Goal: Task Accomplishment & Management: Use online tool/utility

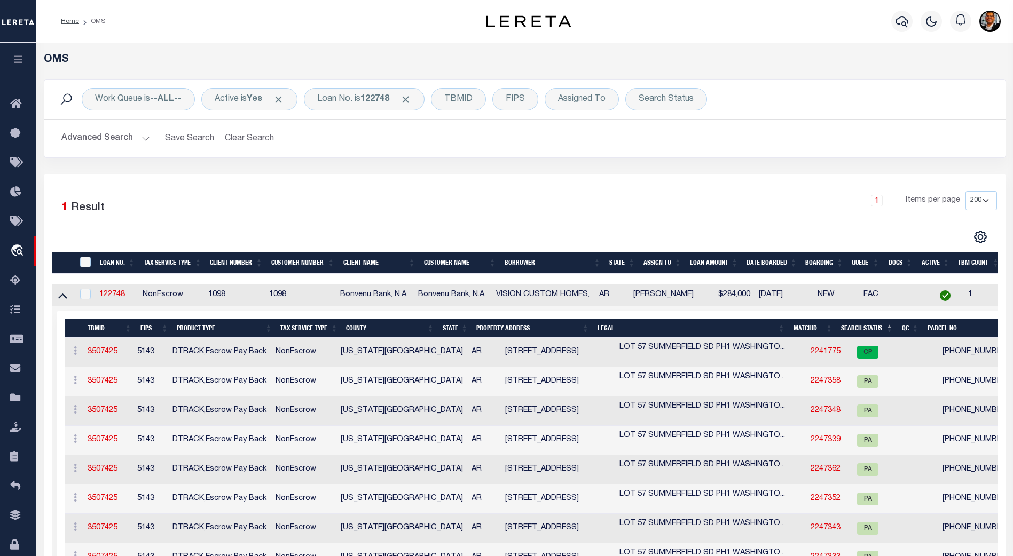
select select "200"
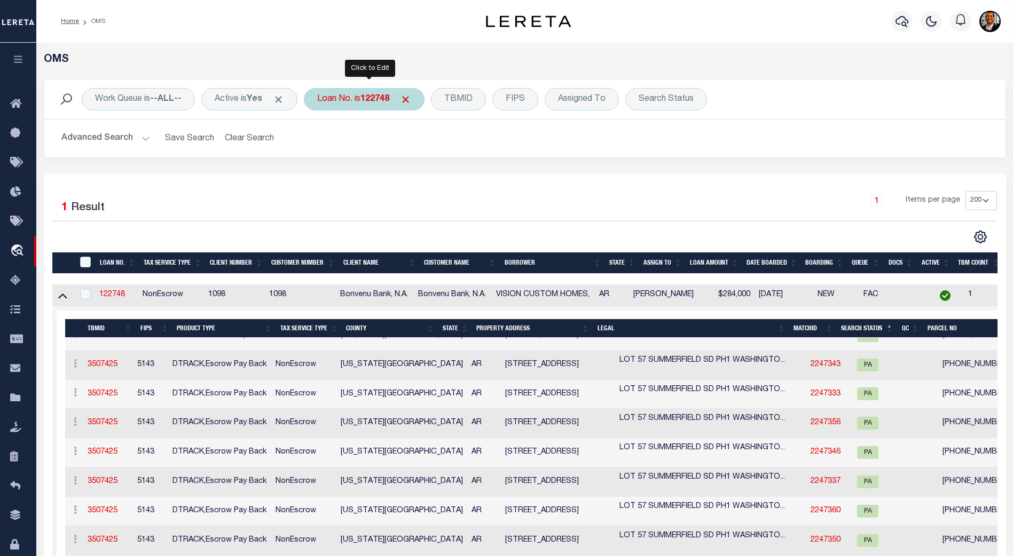
click at [384, 101] on b "122748" at bounding box center [374, 99] width 29 height 9
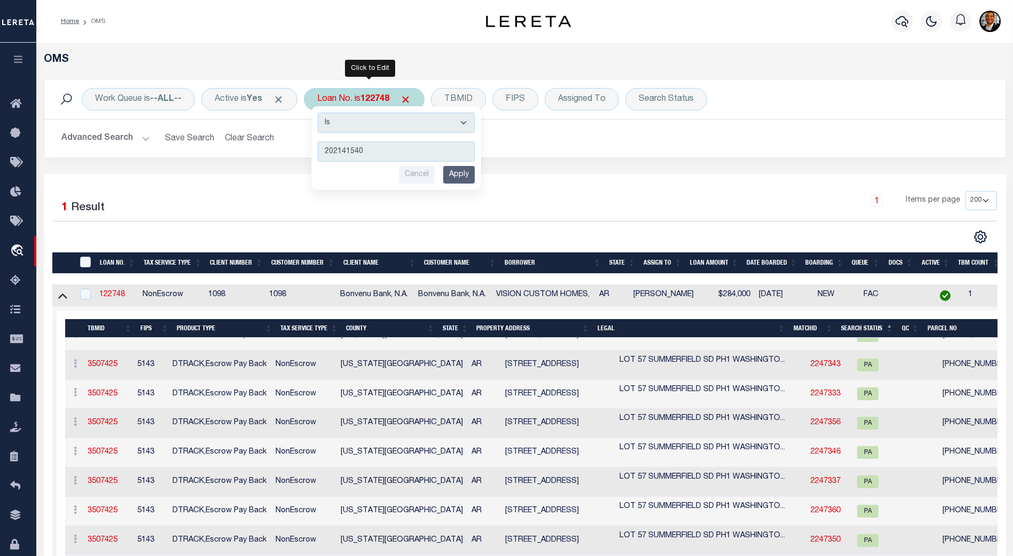
type input "202141540"
click at [472, 171] on input "Apply" at bounding box center [458, 175] width 31 height 18
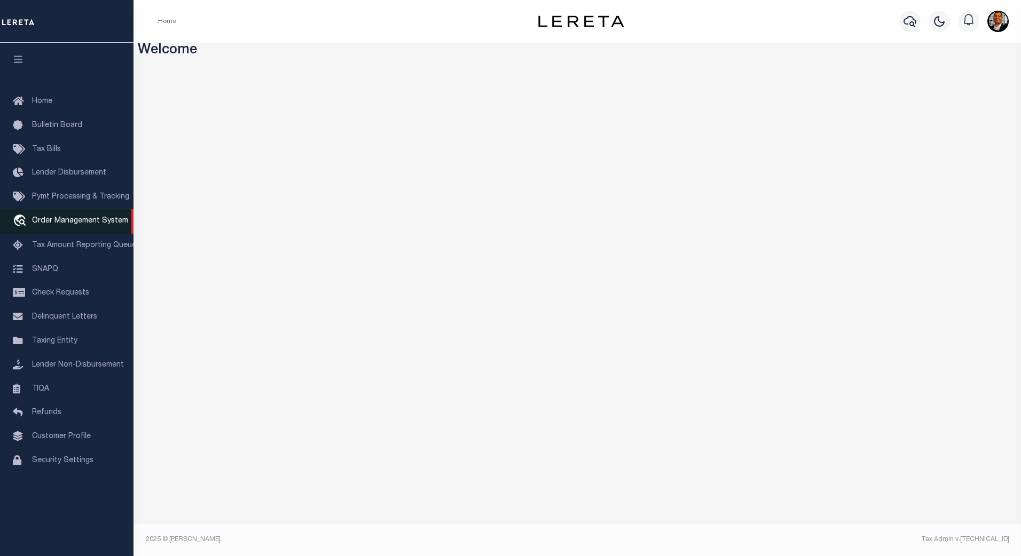
click at [79, 224] on span "Order Management System" at bounding box center [80, 220] width 96 height 7
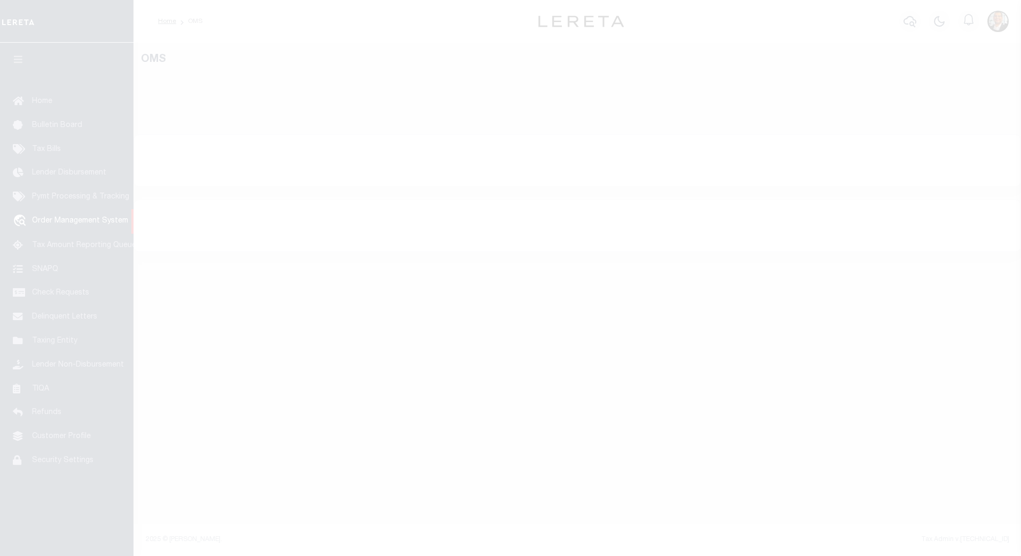
select select "200"
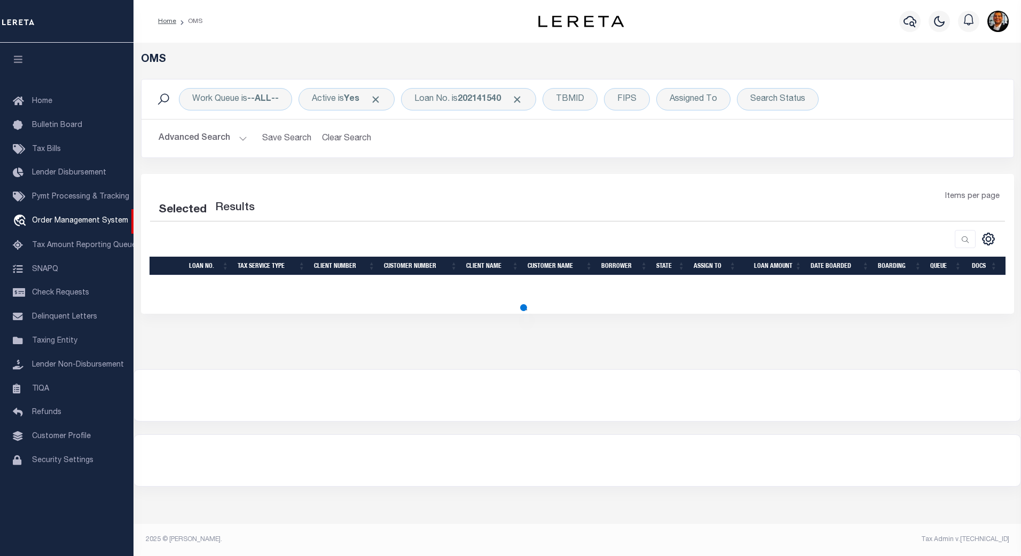
select select "200"
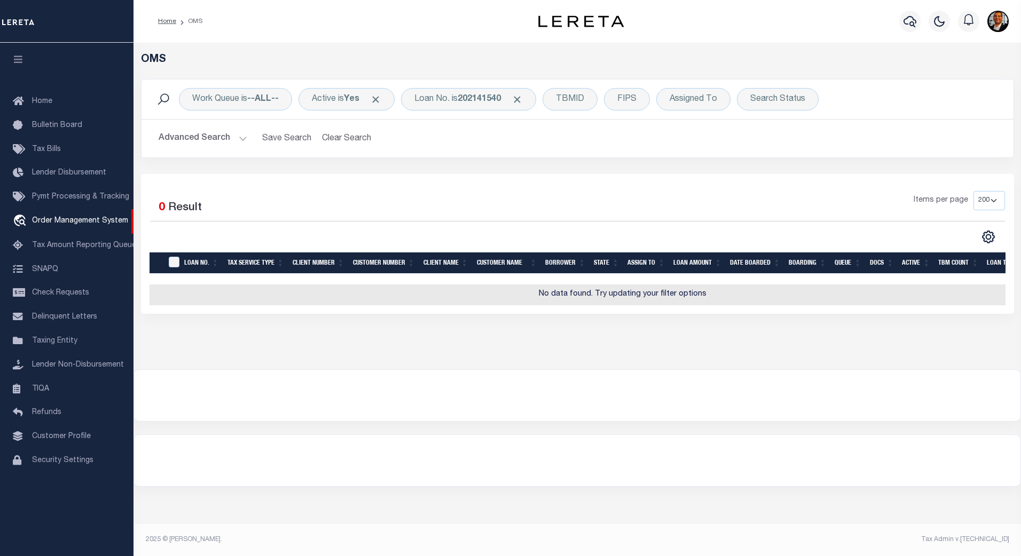
click at [238, 139] on button "Advanced Search" at bounding box center [203, 138] width 89 height 21
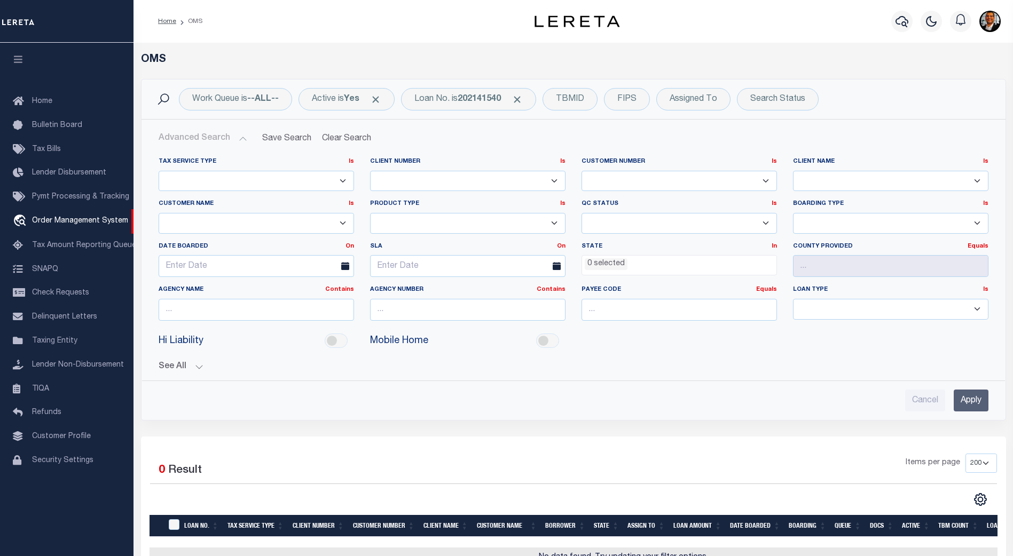
click at [196, 366] on button "See All" at bounding box center [574, 367] width 830 height 10
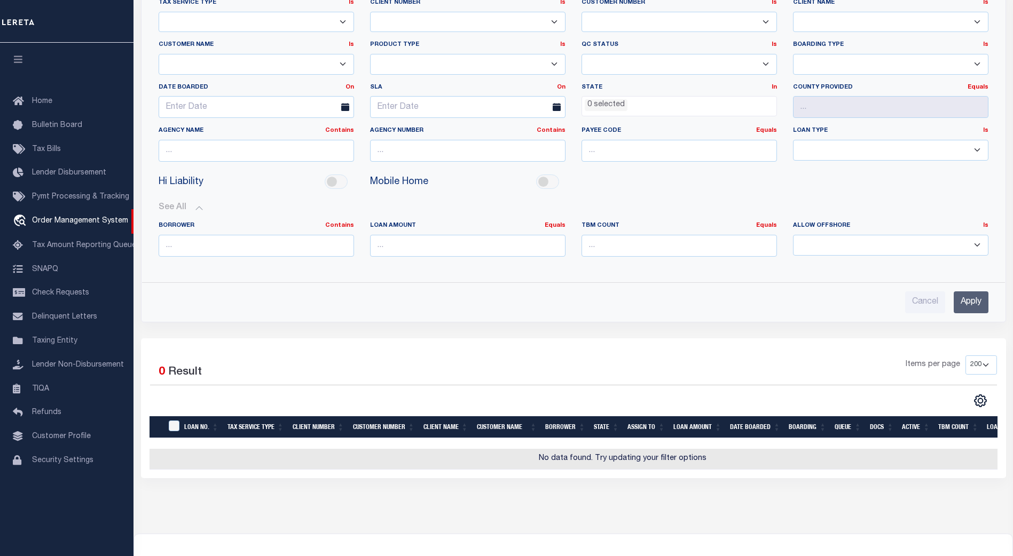
scroll to position [160, 0]
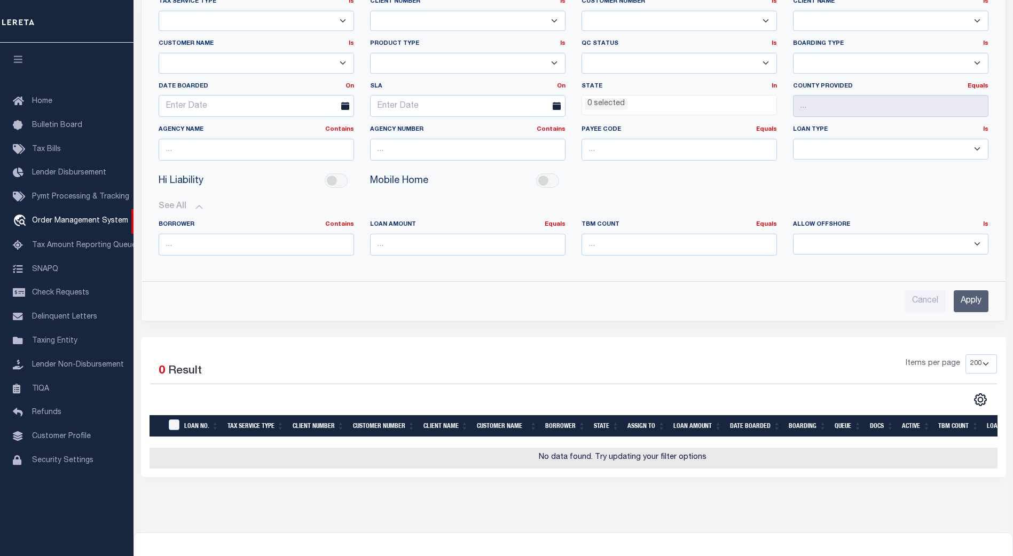
click at [193, 206] on button "See All" at bounding box center [574, 207] width 830 height 10
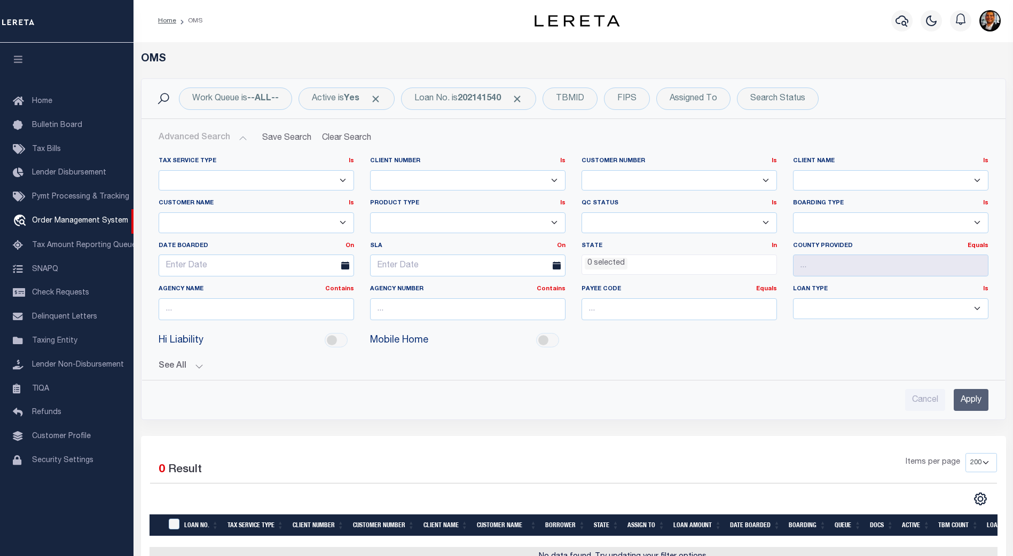
scroll to position [0, 0]
click at [240, 139] on button "Advanced Search" at bounding box center [203, 138] width 89 height 21
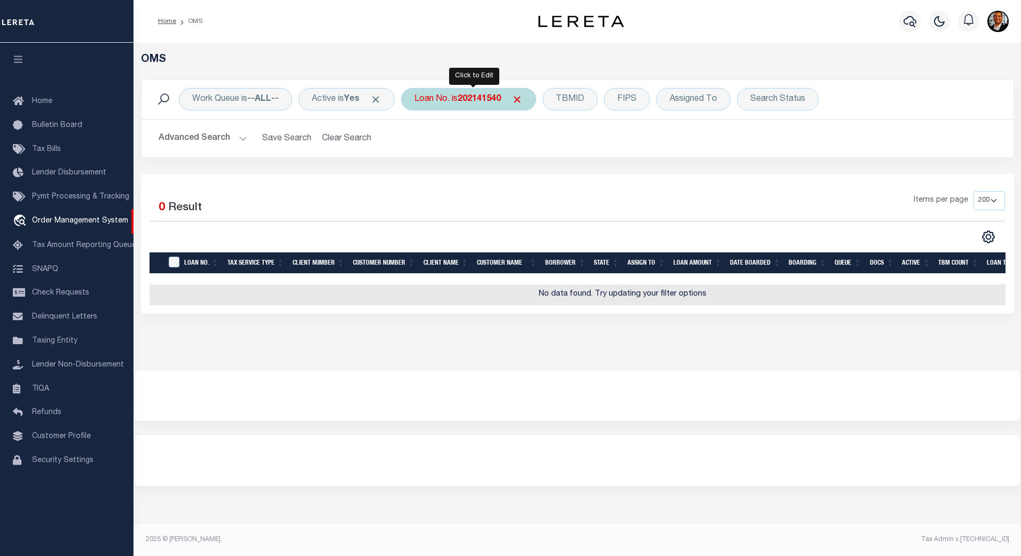
click at [481, 102] on b "202141540" at bounding box center [479, 99] width 43 height 9
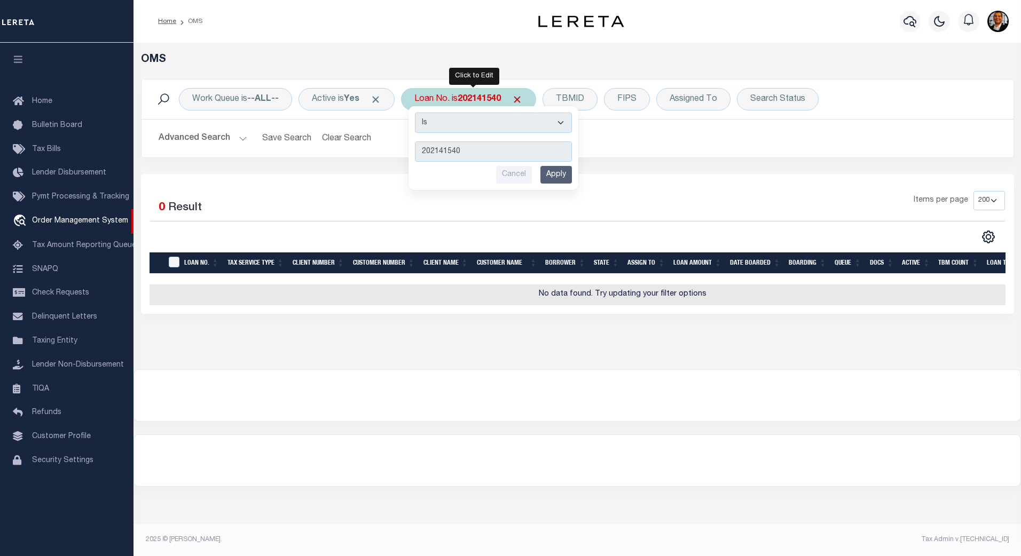
click at [472, 149] on input "202141540" at bounding box center [493, 151] width 157 height 20
click at [453, 152] on input "202141540" at bounding box center [493, 151] width 157 height 20
type input "202141240"
click at [567, 177] on input "Apply" at bounding box center [555, 175] width 31 height 18
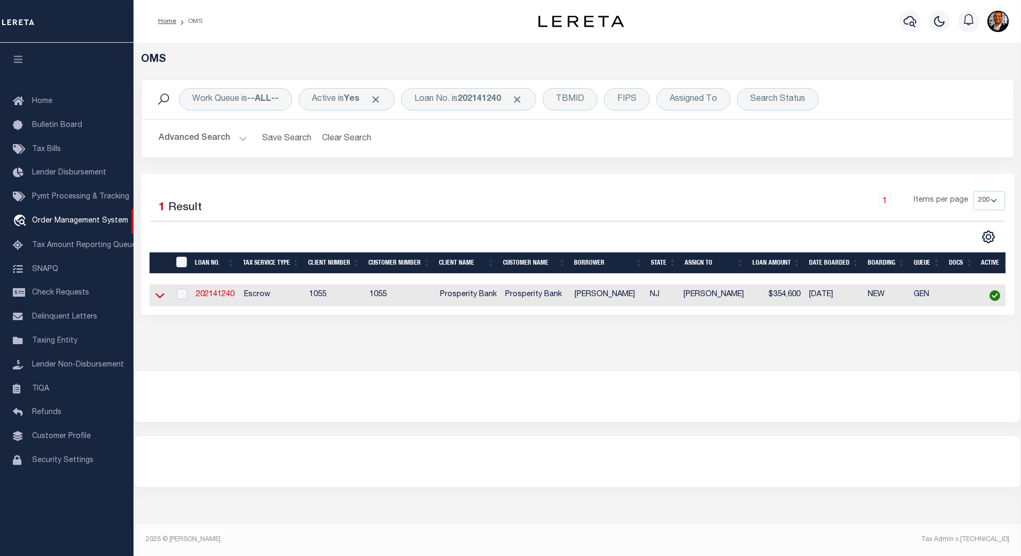
click at [156, 298] on icon at bounding box center [159, 295] width 9 height 11
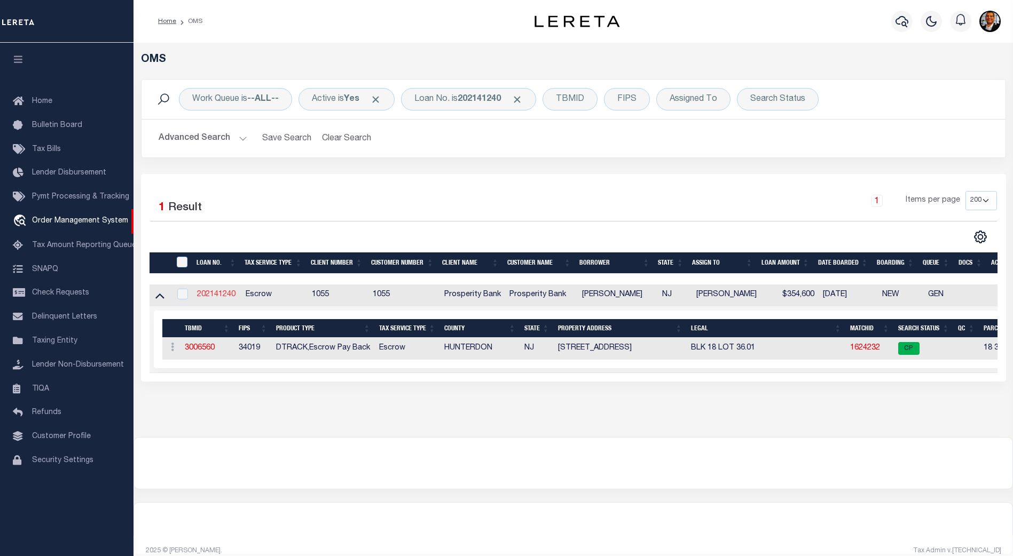
click at [222, 296] on link "202141240" at bounding box center [216, 294] width 38 height 7
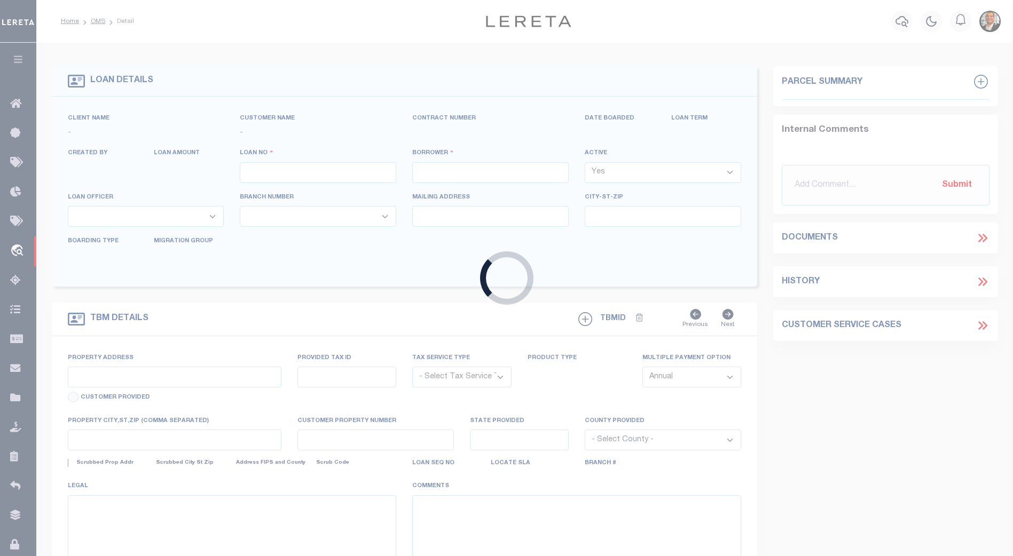
type input "202141240"
type input "NANCY J NORMAN"
select select
type input "1520 W LUBBOCK ST"
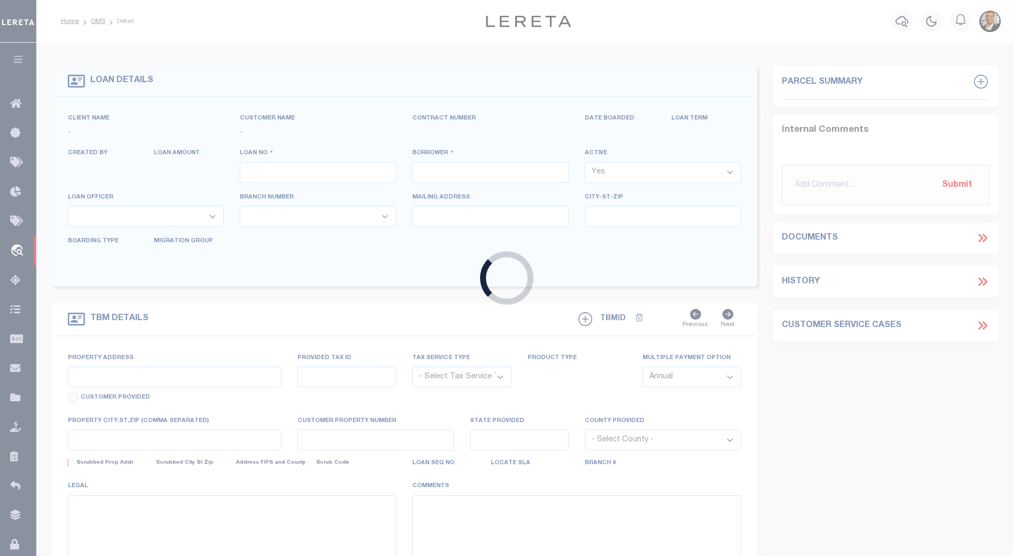
type input "SLATON TX 79364-3624"
select select "100"
select select "Escrow"
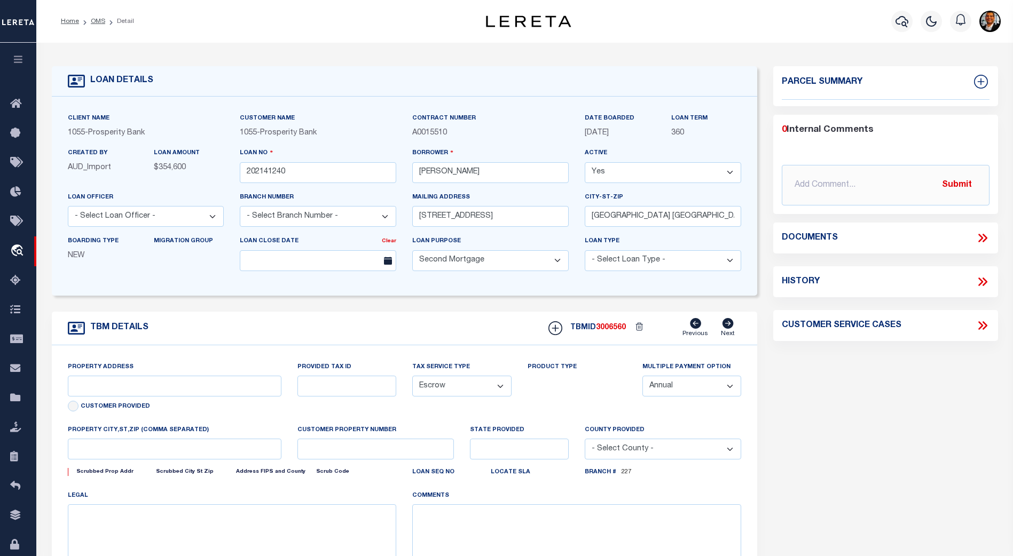
select select "10555"
select select "4087"
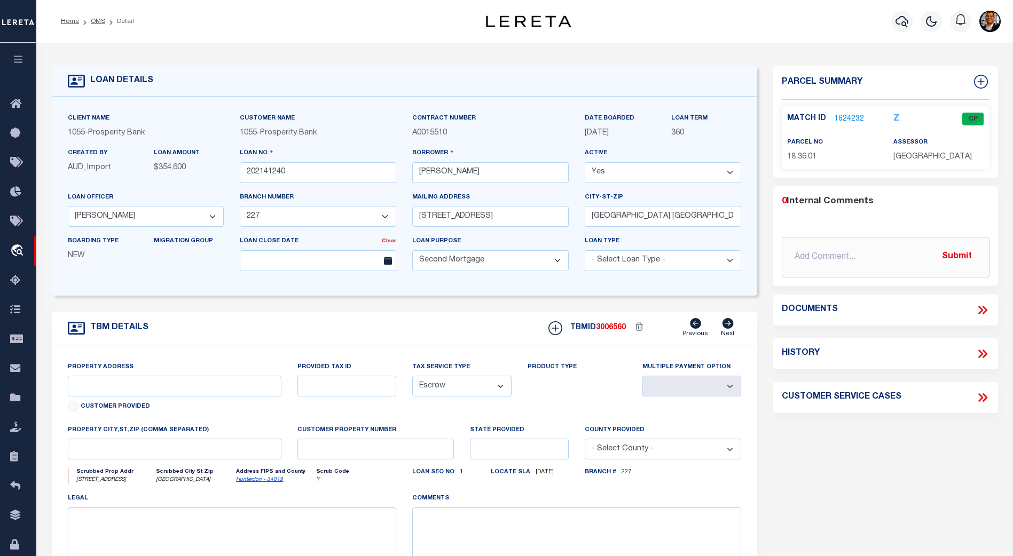
type input "157 COUNTY ROAD 513"
type input "818-180360"
select select
type input "FRENCHTOWN, NJ 08825"
type input "NJ"
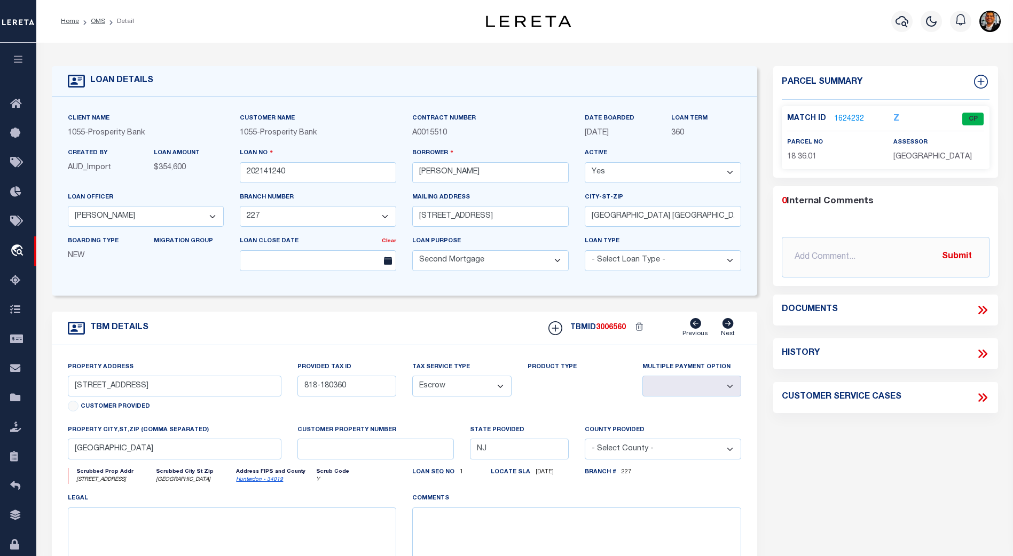
select select
type textarea "BLK 18 LOT 36.01"
click at [840, 117] on link "1624232" at bounding box center [849, 118] width 30 height 11
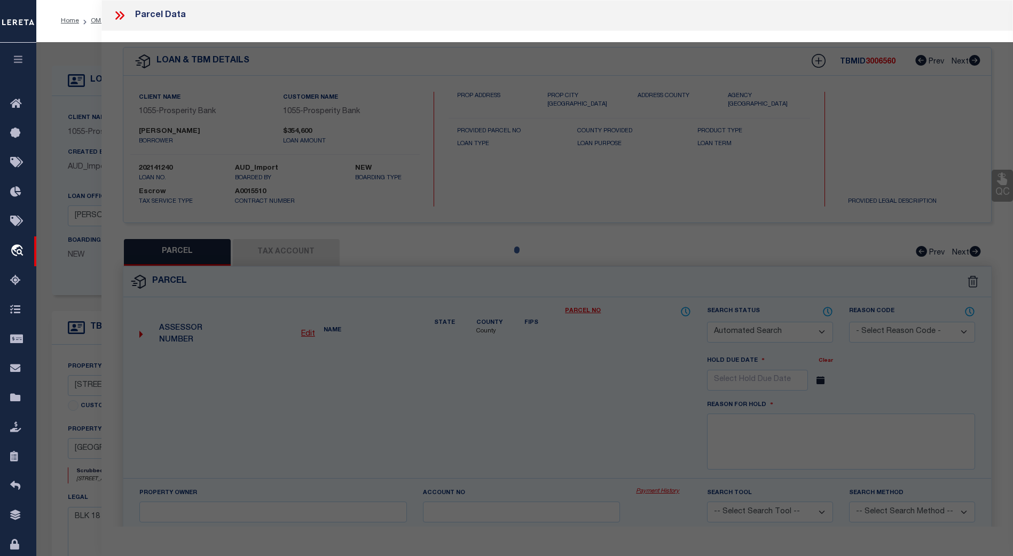
checkbox input "false"
select select "CP"
type input "NORMAN, DARREL & NANCY J"
select select
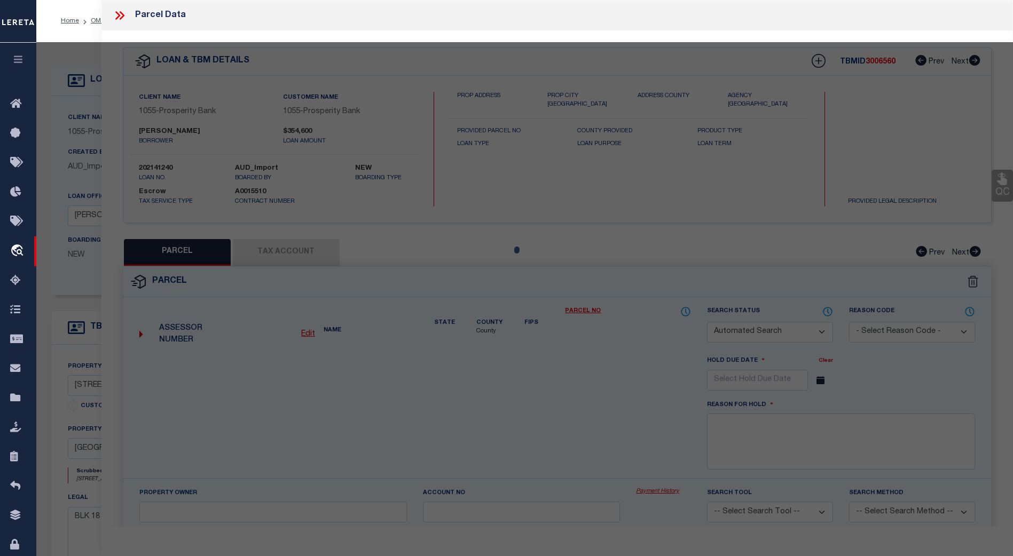
type input "157 COUNTY ROAD 513"
checkbox input "false"
type input "FRENCHTOWN NJ 8825"
type textarea "Acreage: 2.503"
type textarea "TaxID Special Project"
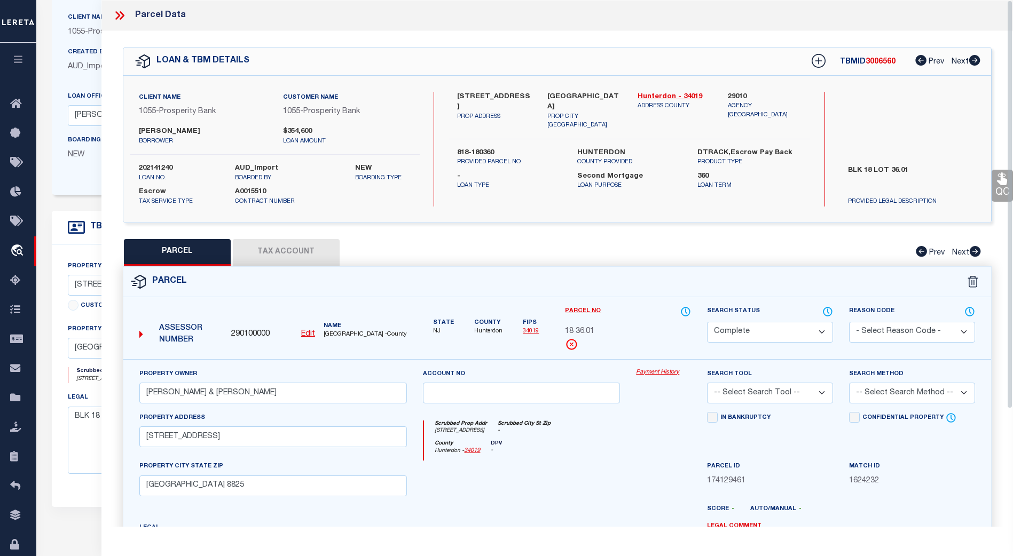
scroll to position [98, 0]
click at [120, 15] on icon at bounding box center [117, 15] width 5 height 9
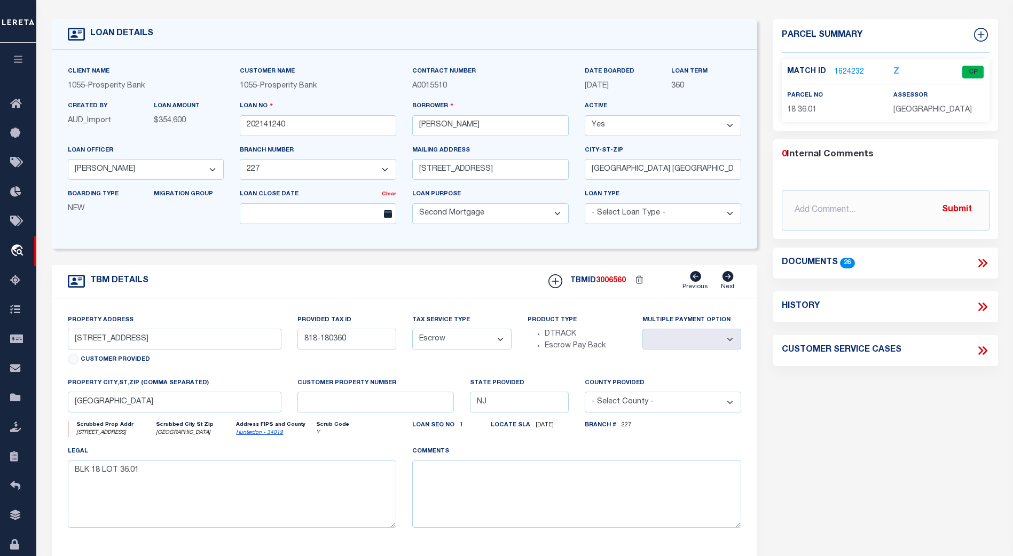
scroll to position [0, 0]
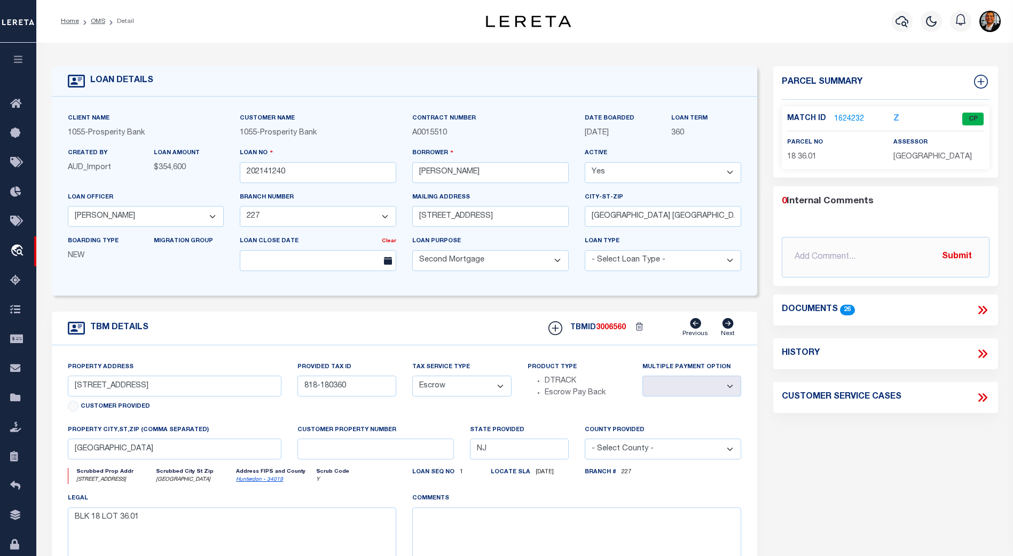
click at [844, 117] on link "1624232" at bounding box center [849, 119] width 30 height 11
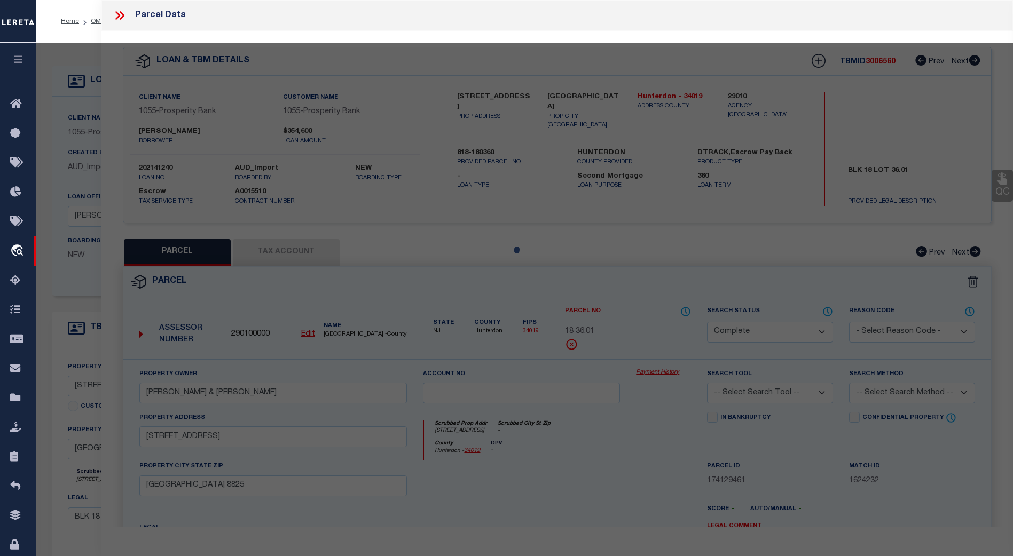
select select "AS"
checkbox input "false"
select select "CP"
type input "NORMAN, DARREL & NANCY J"
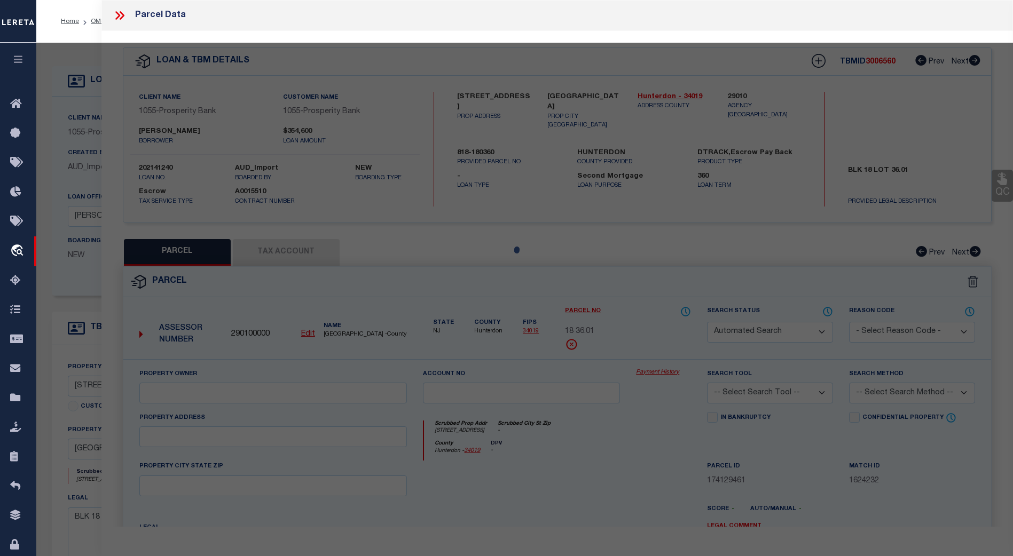
select select
type input "157 COUNTY ROAD 513"
checkbox input "false"
type input "FRENCHTOWN NJ 8825"
type textarea "Acreage: 2.503"
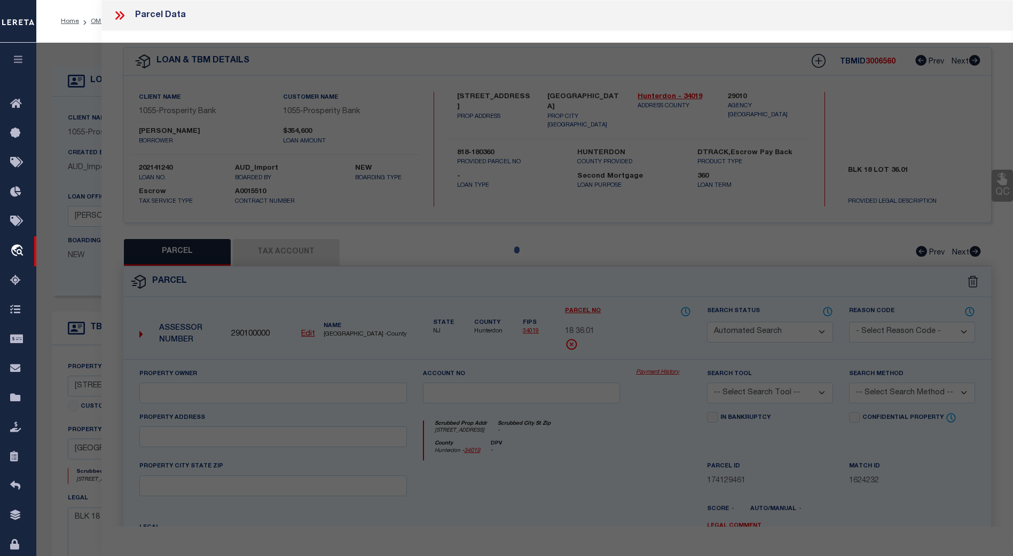
type textarea "TaxID Special Project"
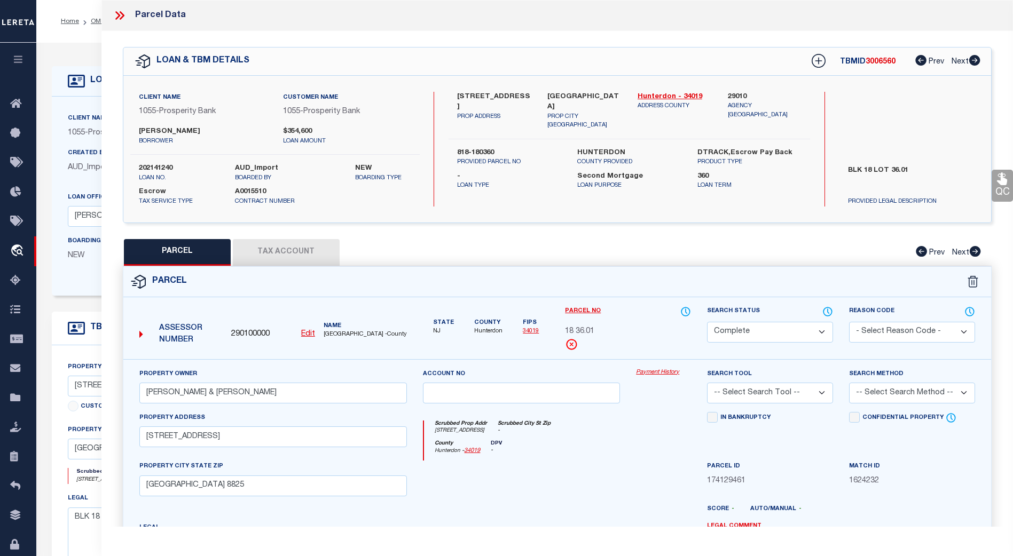
click at [294, 253] on button "Tax Account" at bounding box center [286, 252] width 107 height 27
select select "100"
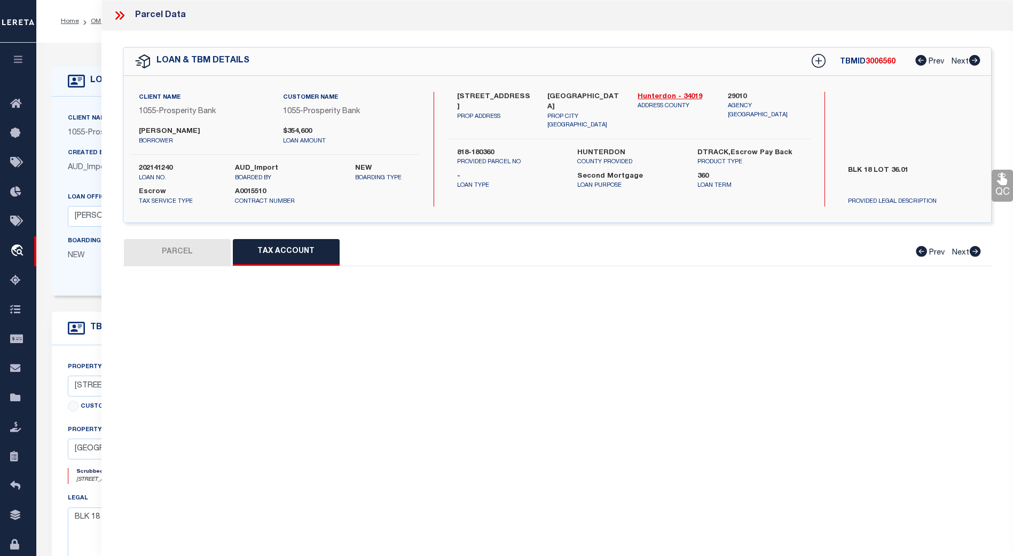
select select "100"
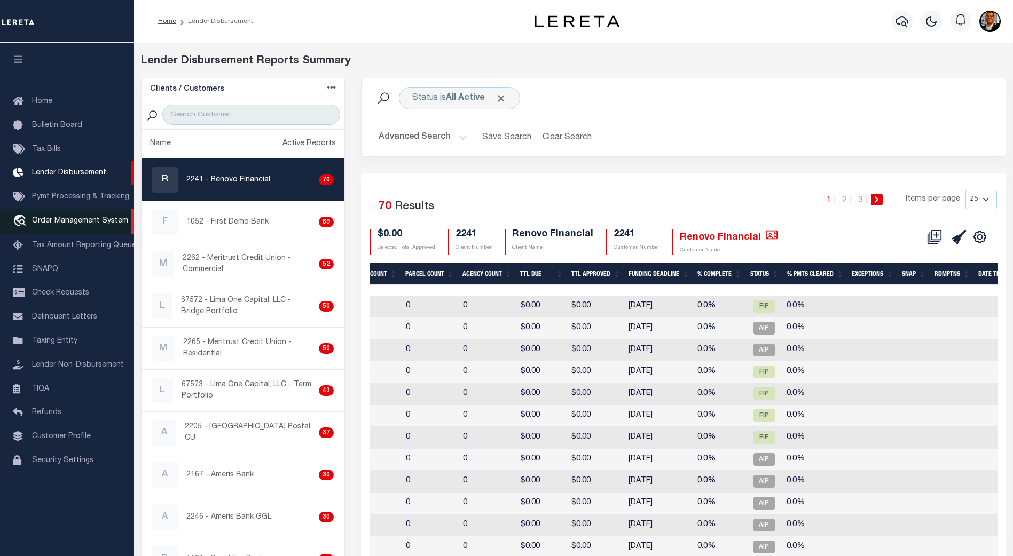
click at [60, 218] on link "travel_explore Order Management System" at bounding box center [66, 221] width 133 height 25
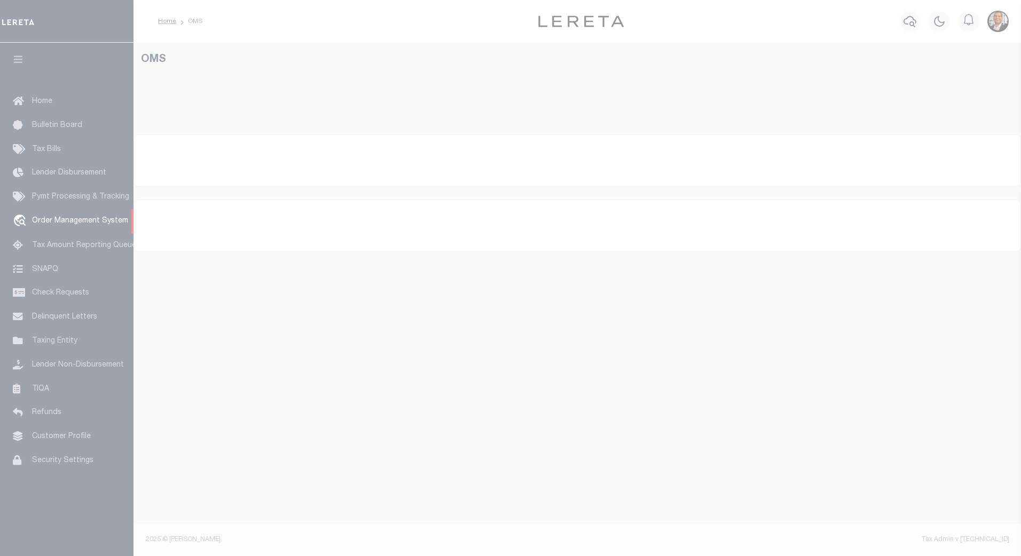
select select "200"
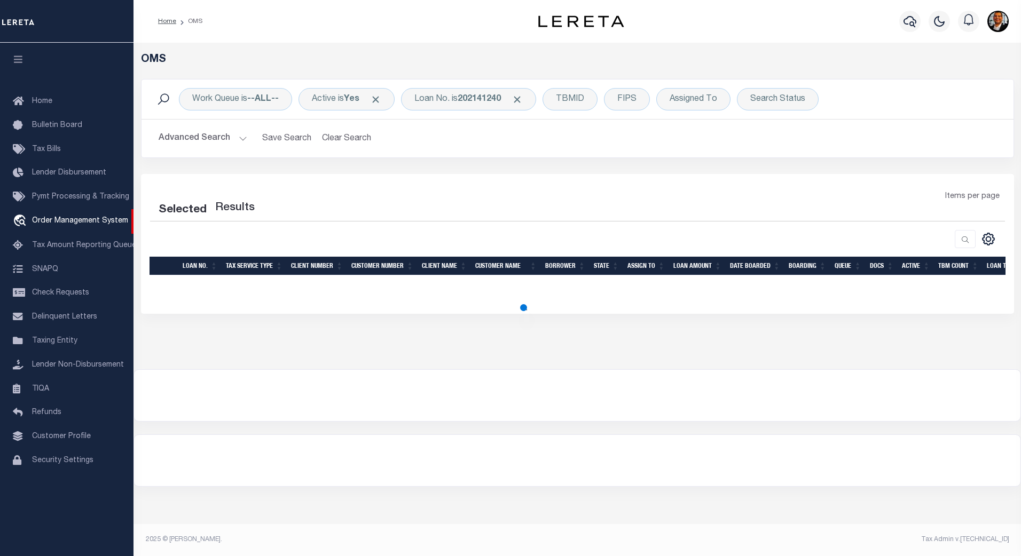
select select "200"
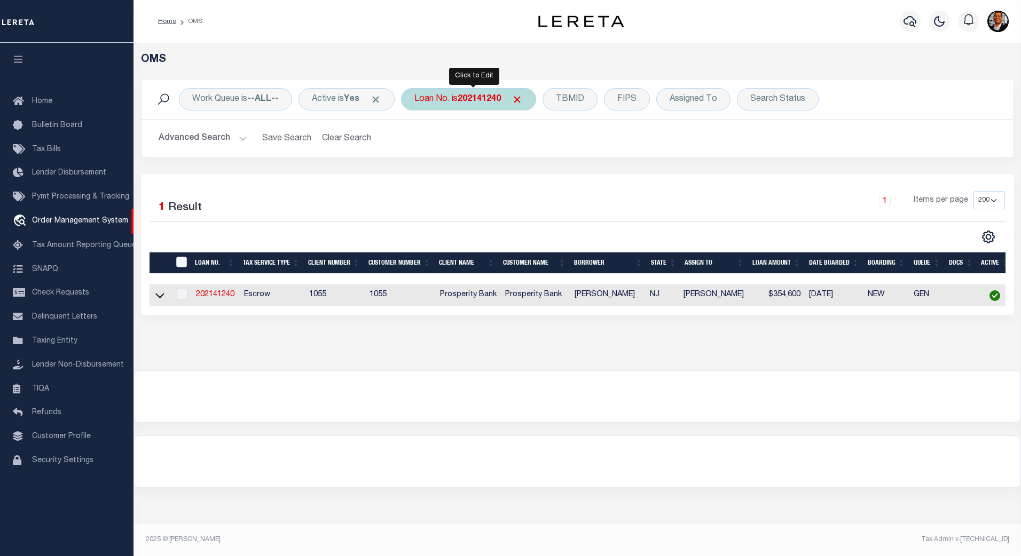
click at [509, 100] on div "Loan No. is 202141240" at bounding box center [468, 99] width 135 height 22
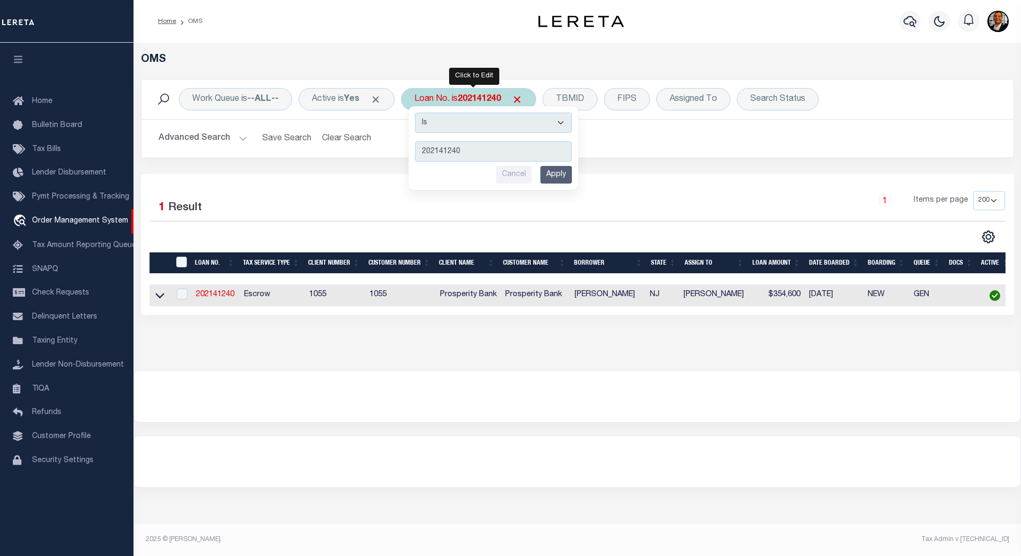
click at [476, 145] on input "202141240" at bounding box center [493, 151] width 157 height 20
click at [485, 146] on input "202141240" at bounding box center [493, 151] width 157 height 20
drag, startPoint x: 484, startPoint y: 149, endPoint x: 398, endPoint y: 145, distance: 86.0
click at [398, 145] on div "Work Queue is --ALL-- Active is Yes Loan No. is 202141240 Is Contains 202141240…" at bounding box center [577, 118] width 873 height 79
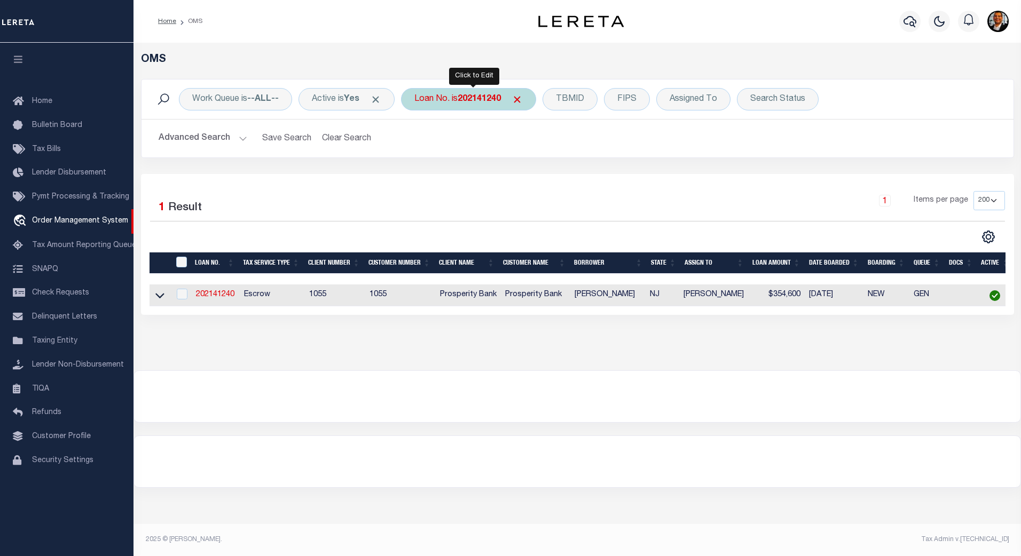
click at [470, 97] on b "202141240" at bounding box center [479, 99] width 43 height 9
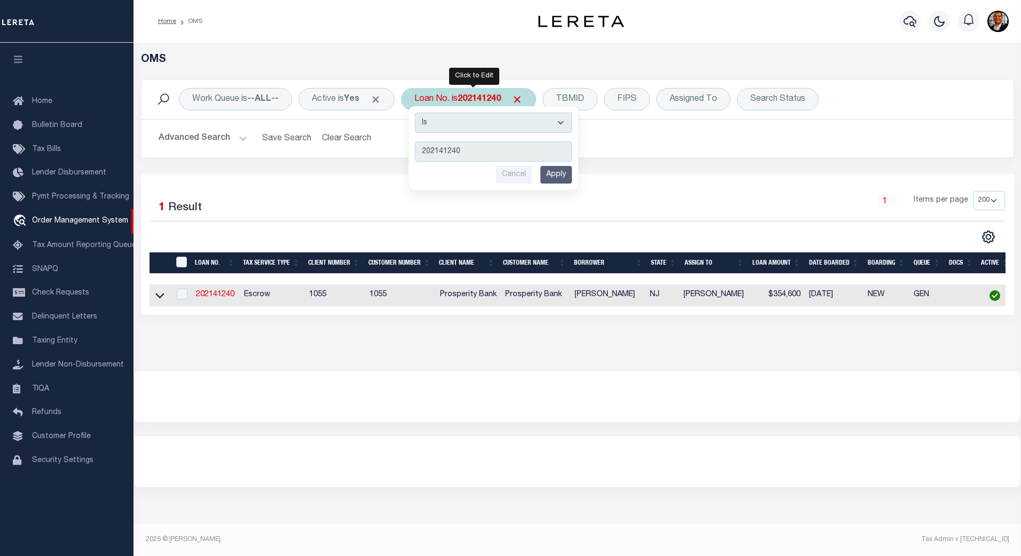
click at [473, 150] on input "202141240" at bounding box center [493, 151] width 157 height 20
type input "120721"
click at [565, 176] on input "Apply" at bounding box center [555, 175] width 31 height 18
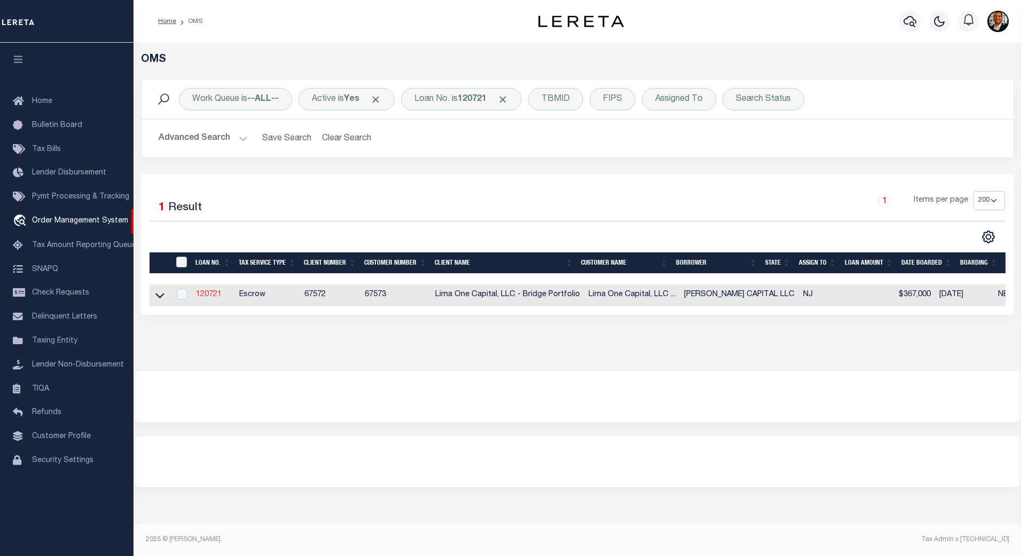
click at [216, 296] on link "120721" at bounding box center [209, 294] width 26 height 7
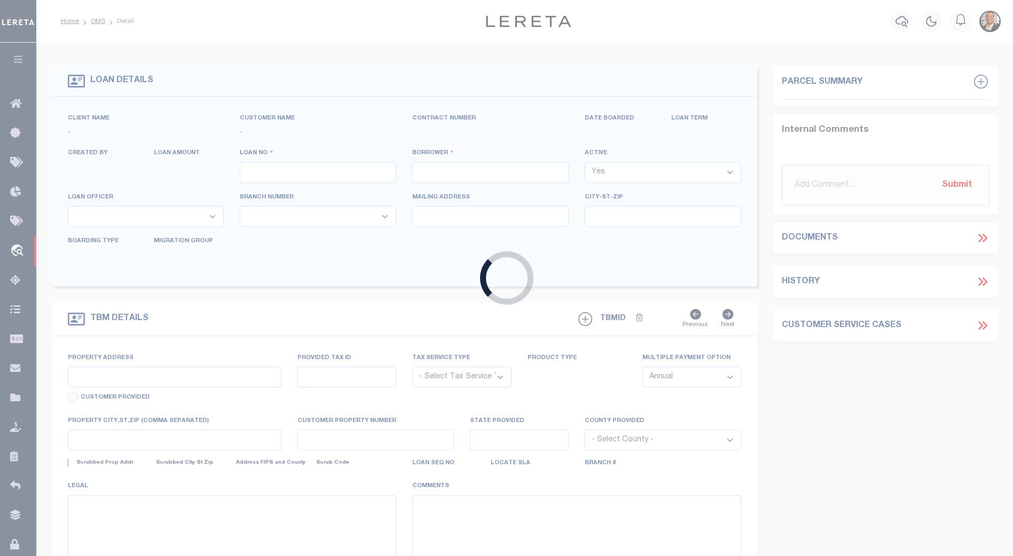
type input "120721"
type input "[PERSON_NAME] CAPITAL LLC"
select select
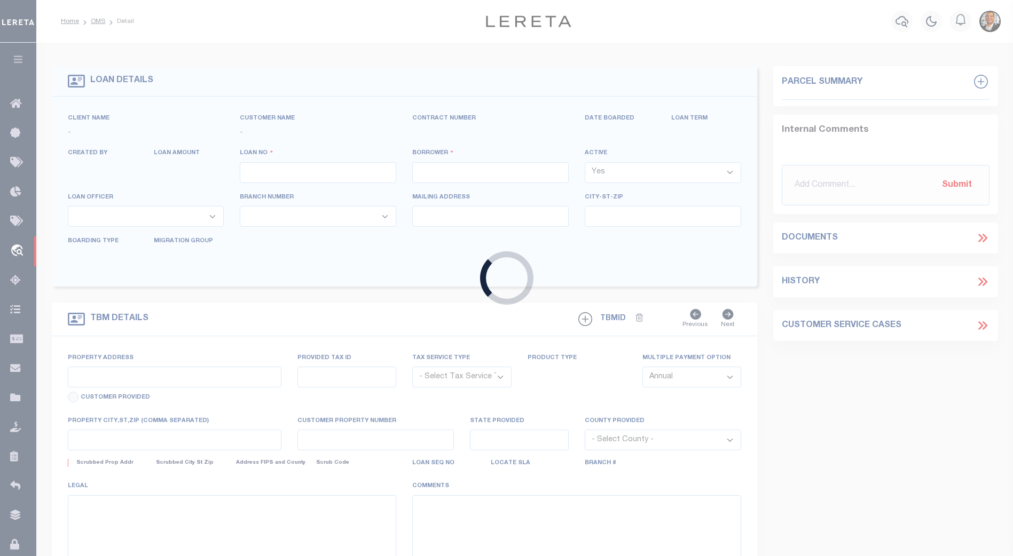
select select
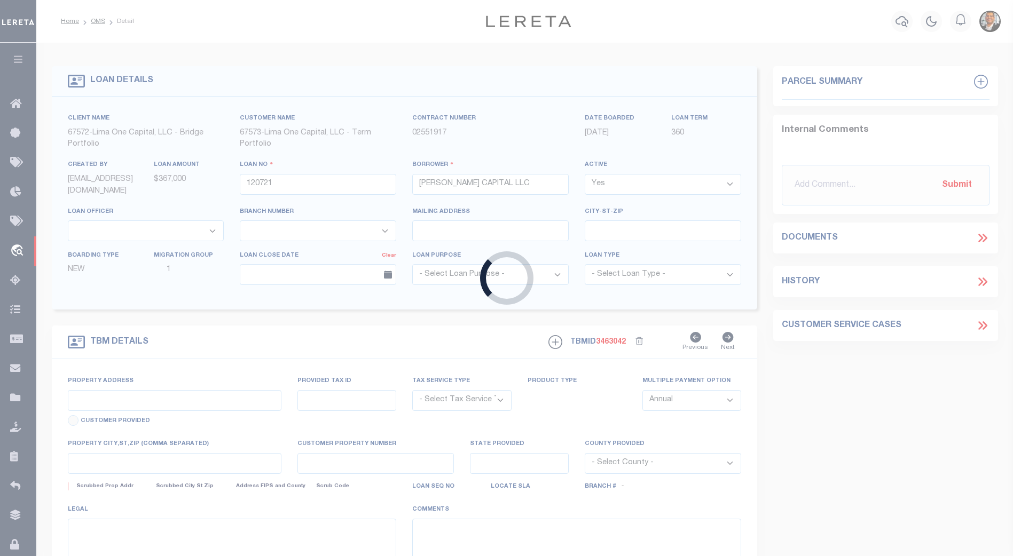
type input "24 RUNNYMEDE CT"
radio input "true"
select select "Escrow"
select select
type input "WHIPPANY NJ 07981"
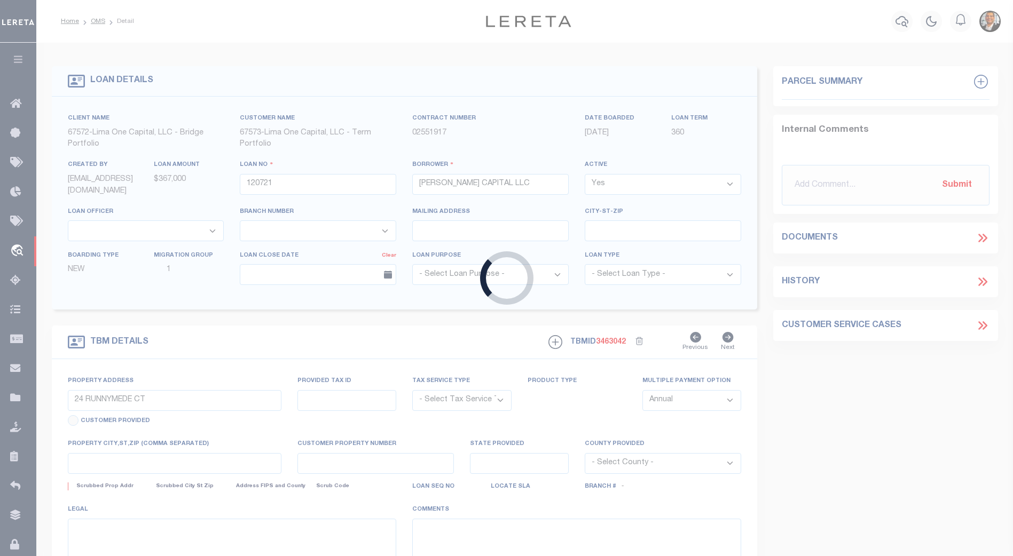
type input "120721-1"
type input "NJ"
type textarea "COLLECTOR: ENTITY: PARCEL: 1"
type textarea "Compare"
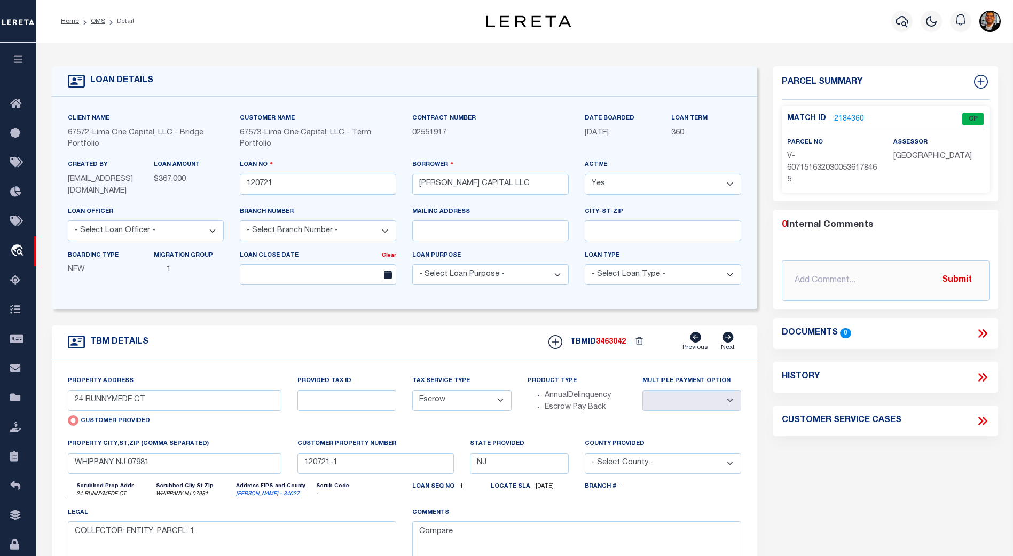
click at [846, 115] on link "2184360" at bounding box center [849, 119] width 30 height 11
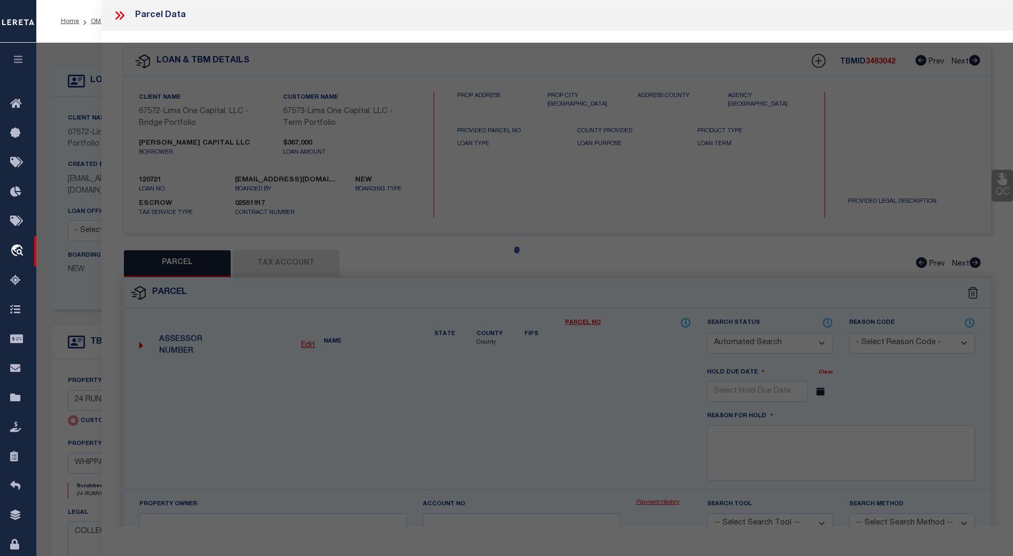
checkbox input "false"
select select "CP"
type input "24 RUNNYMEDE CT"
checkbox input "false"
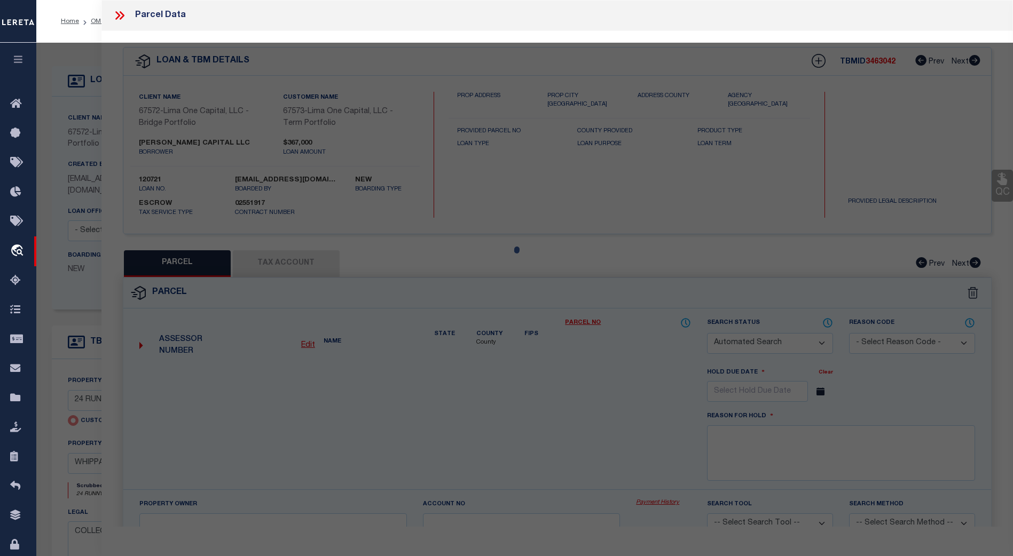
type input "WHIPPANY NJ 07981"
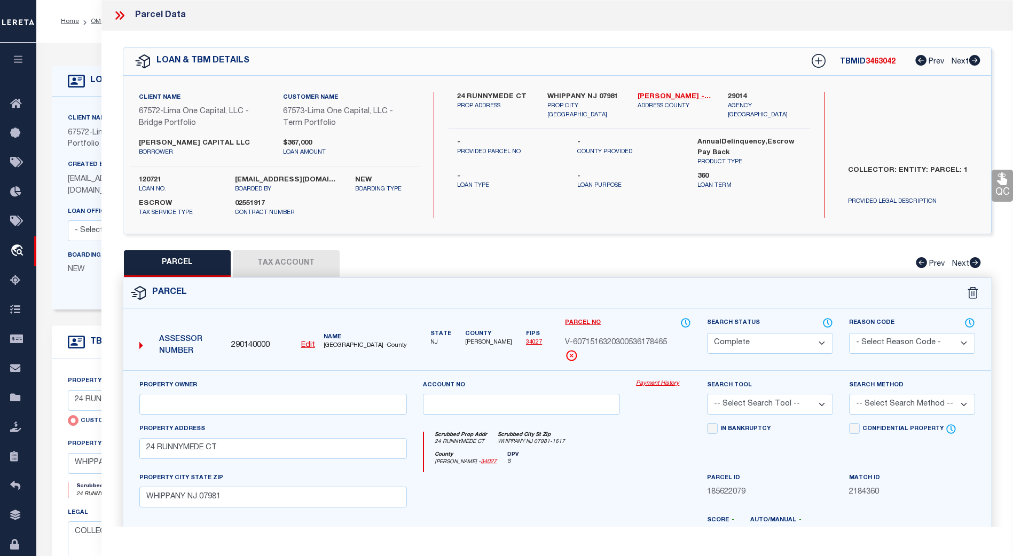
click at [298, 263] on button "Tax Account" at bounding box center [286, 263] width 107 height 27
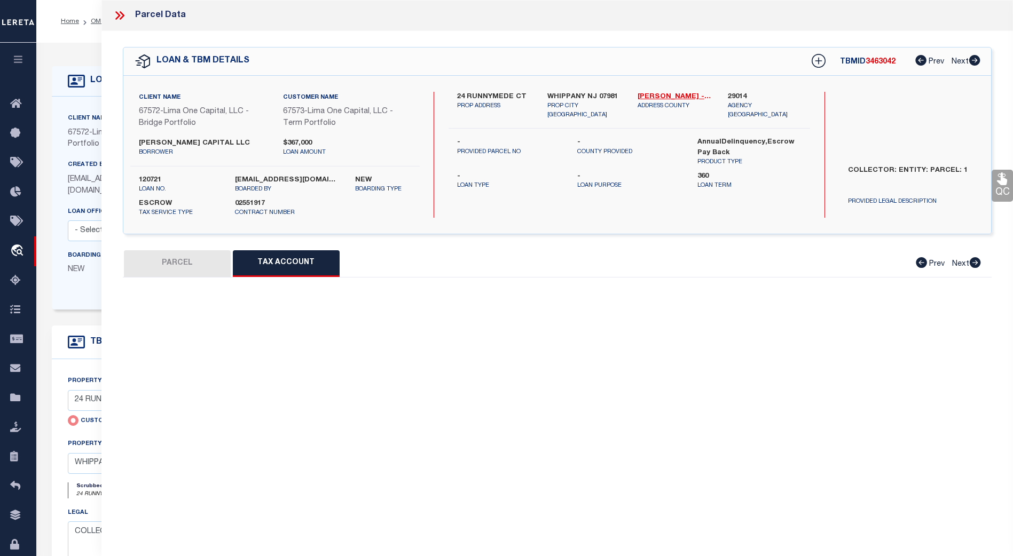
select select "100"
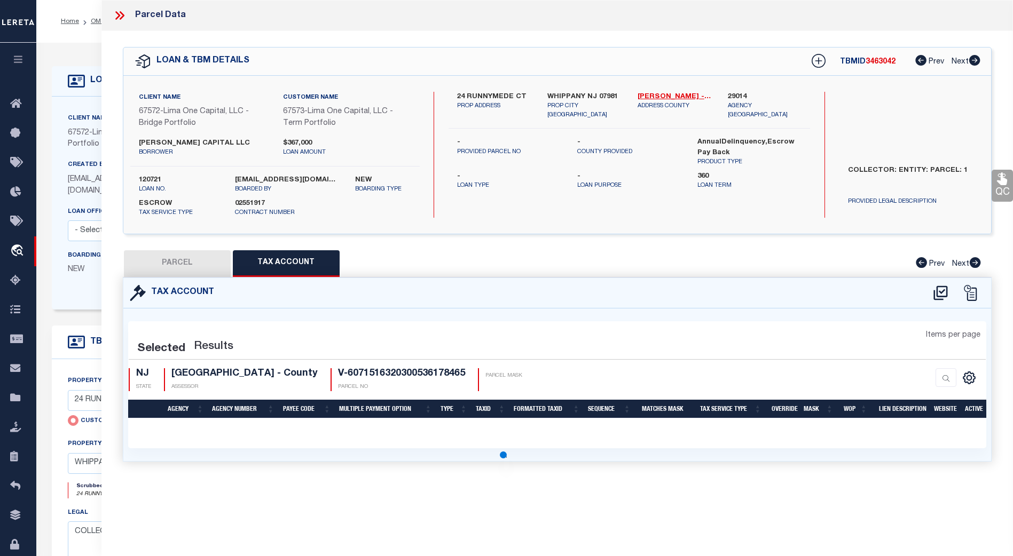
select select "100"
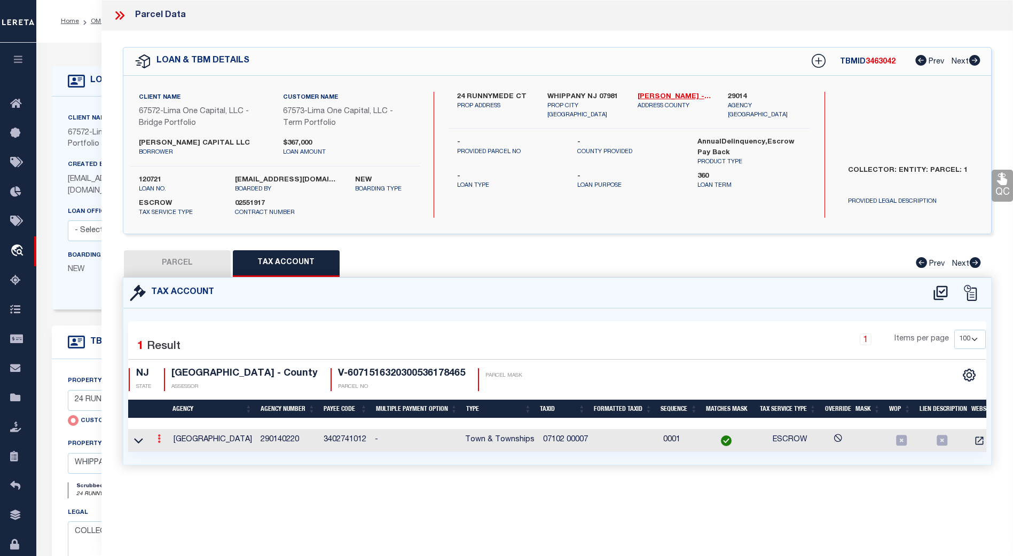
click at [160, 443] on icon at bounding box center [158, 439] width 3 height 9
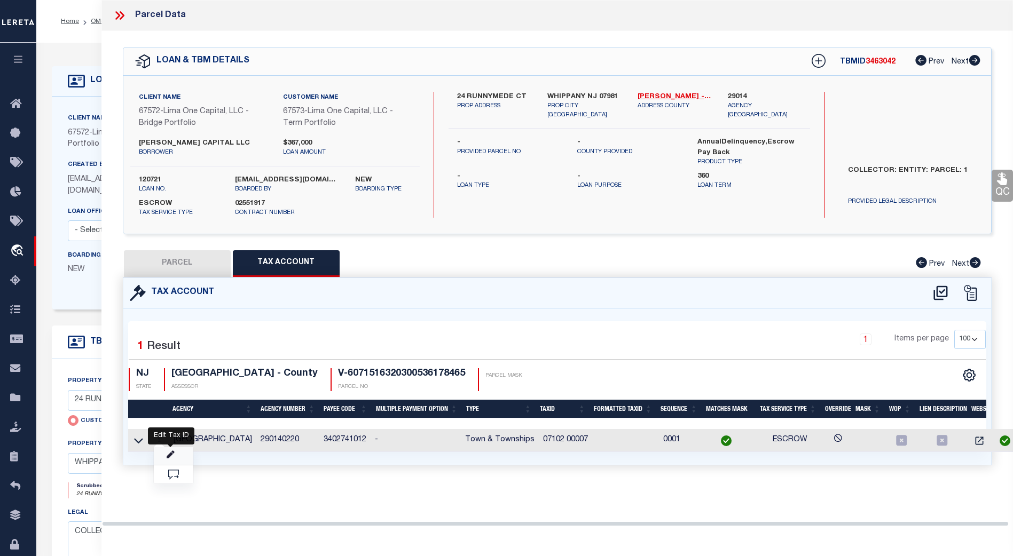
click at [174, 454] on icon "" at bounding box center [171, 455] width 8 height 8
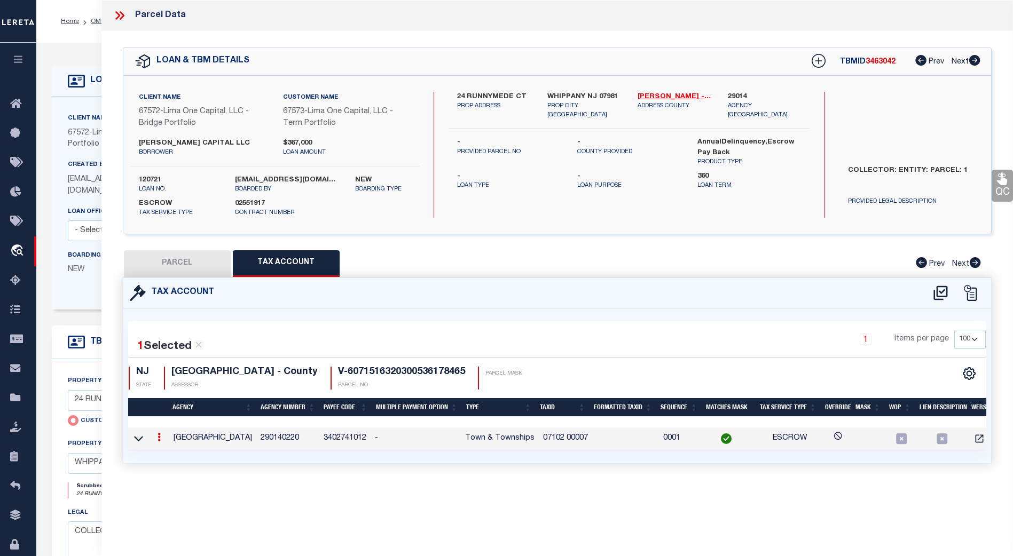
type input "07102 00007"
type textarea "&&&&& XX&&&&& XX *XXXXX &&&&&XXXX&&&&&XXXX *XXXX $$$$$ $$$$$"
checkbox input "true"
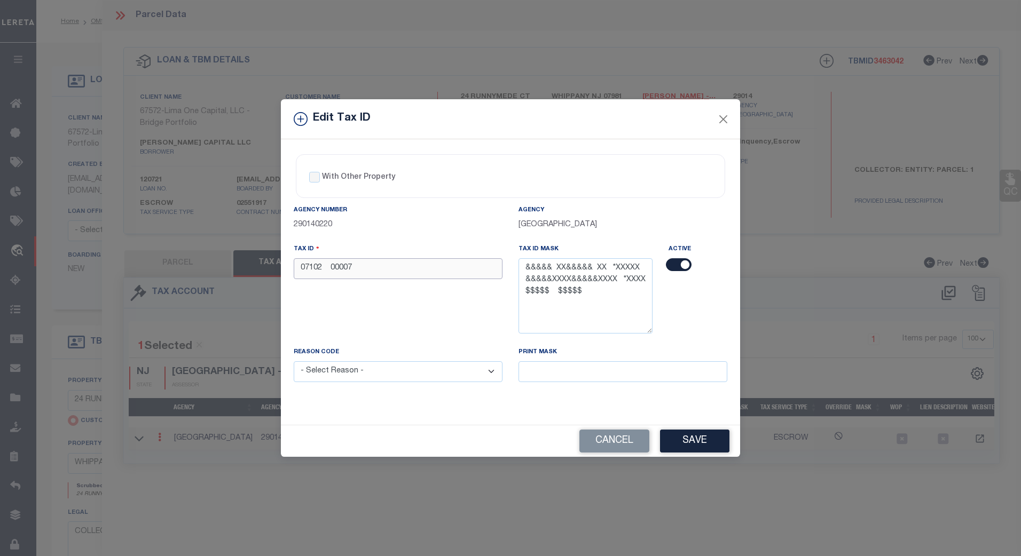
click at [448, 271] on input "07102 00007" at bounding box center [398, 268] width 209 height 21
click at [695, 439] on button "Save" at bounding box center [694, 441] width 69 height 23
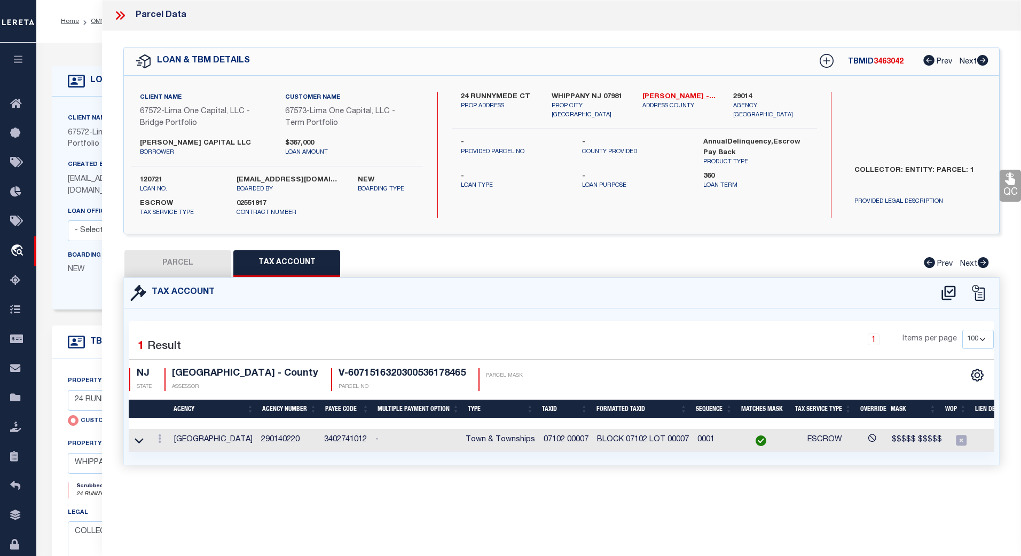
select select
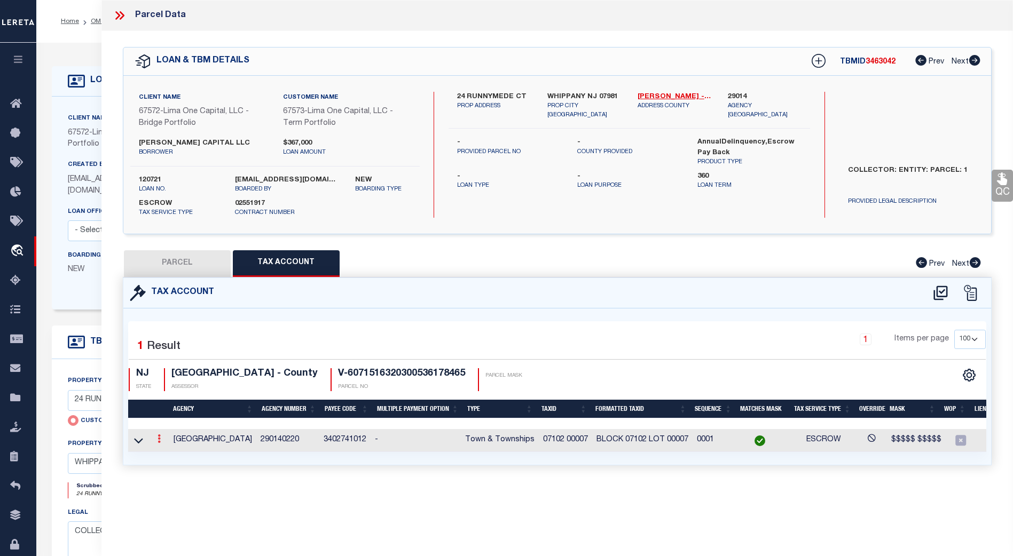
click at [160, 439] on icon at bounding box center [158, 439] width 3 height 9
click at [174, 453] on icon at bounding box center [171, 455] width 8 height 8
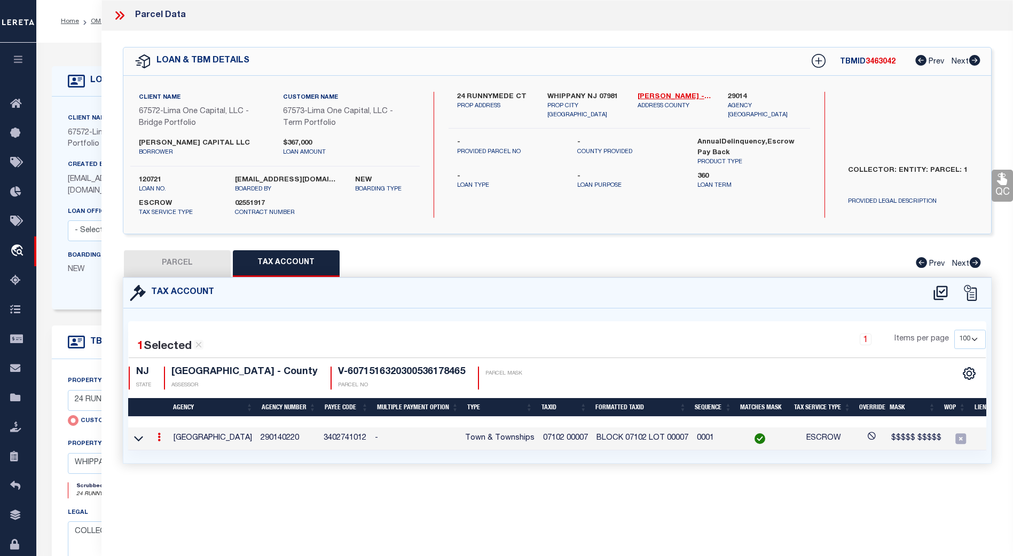
type textarea "$$$$$ $$$$$"
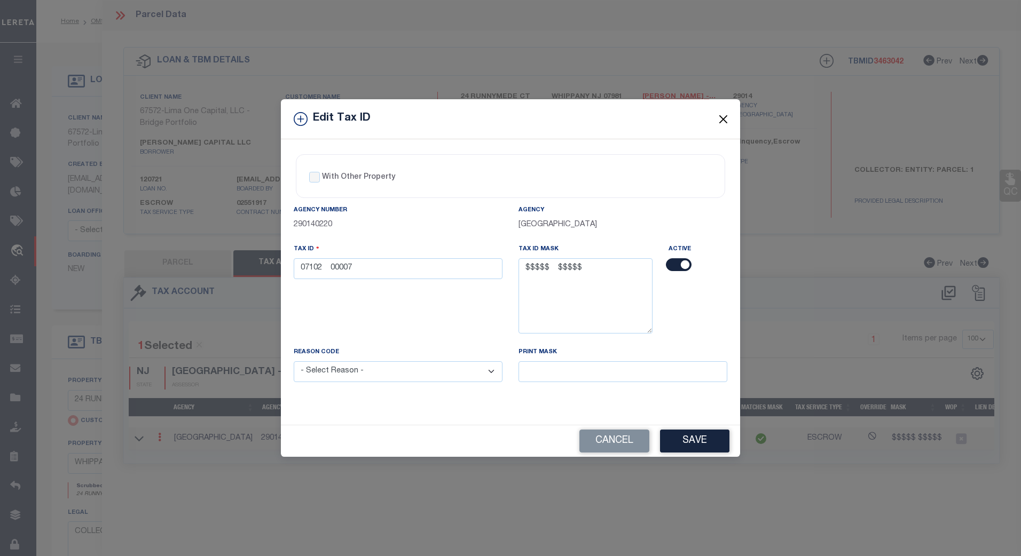
click at [724, 118] on button "Close" at bounding box center [723, 119] width 14 height 14
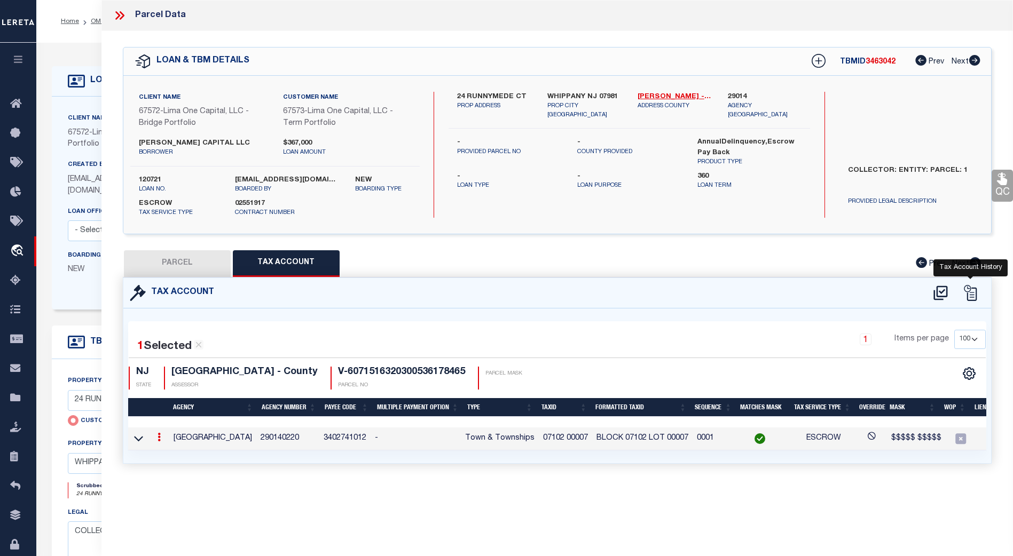
click at [971, 290] on icon at bounding box center [970, 293] width 16 height 16
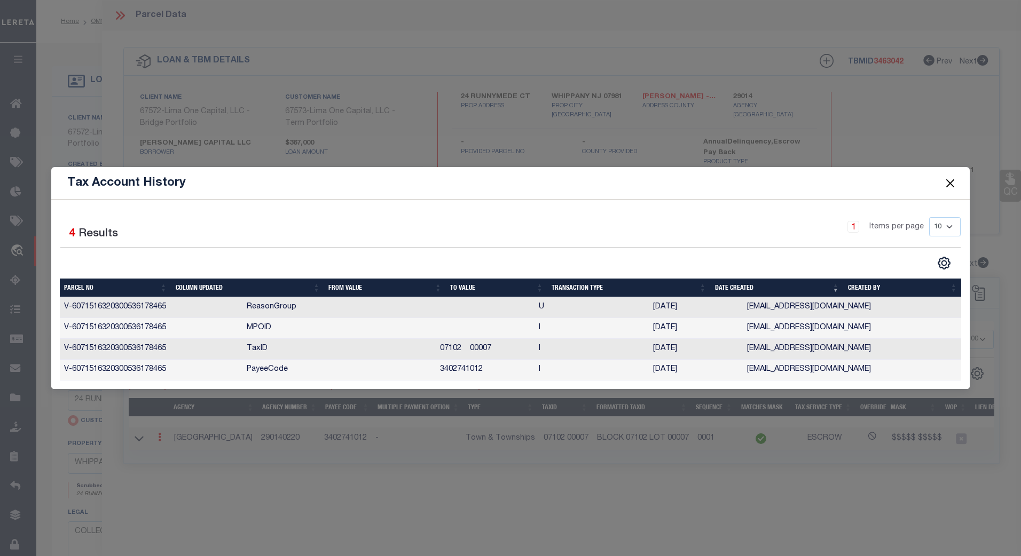
click at [947, 180] on button "Close" at bounding box center [950, 184] width 14 height 14
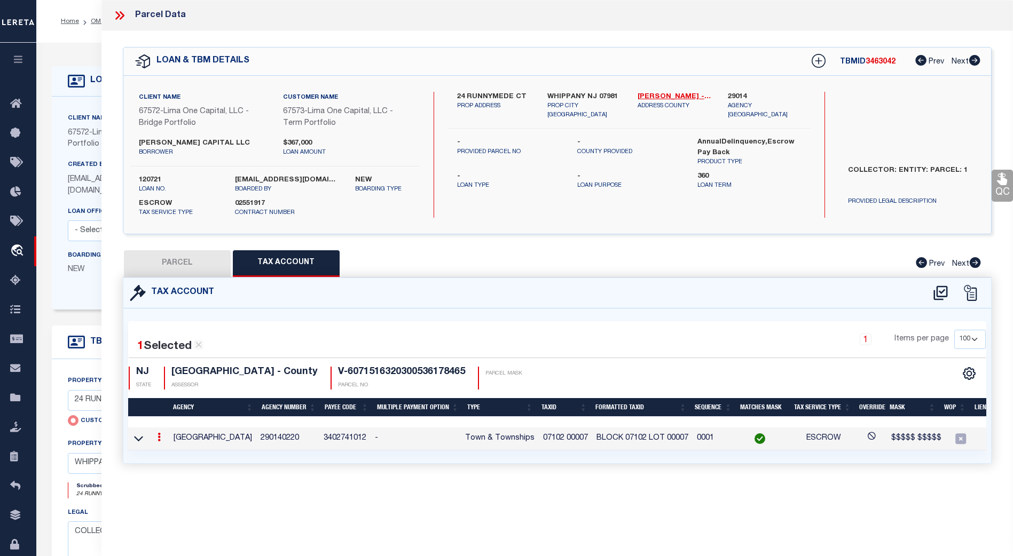
click at [124, 19] on icon at bounding box center [120, 16] width 14 height 14
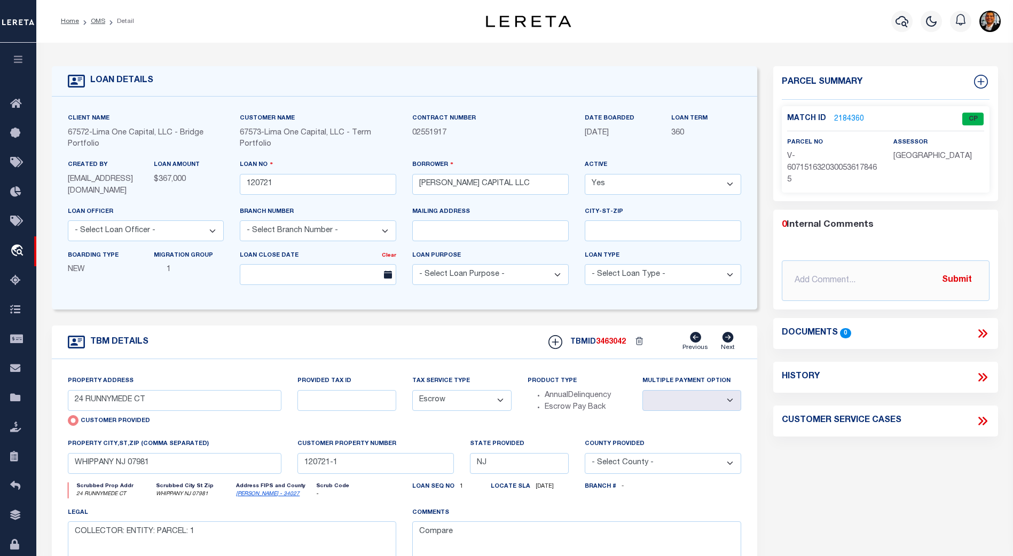
click at [981, 376] on icon at bounding box center [980, 377] width 5 height 9
select select "100"
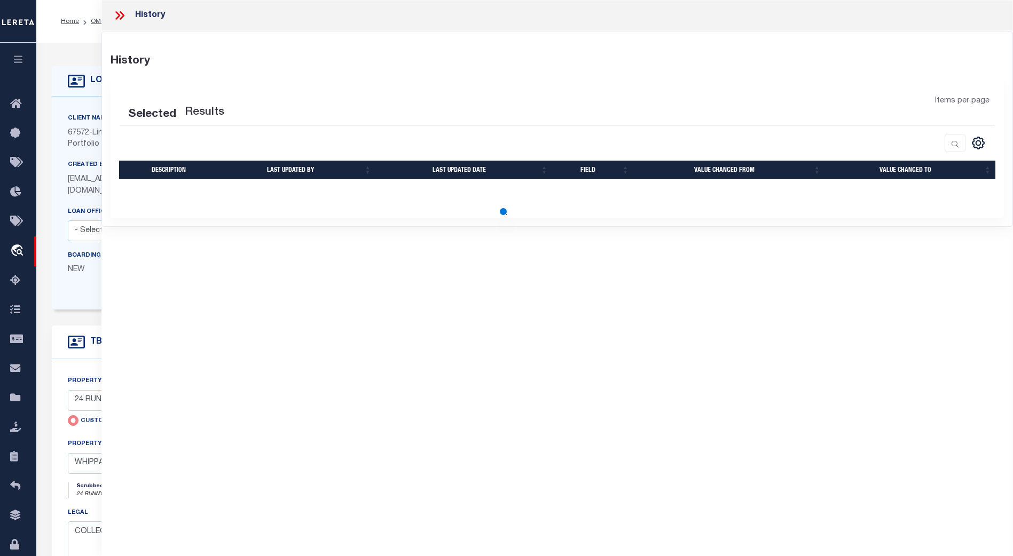
select select "100"
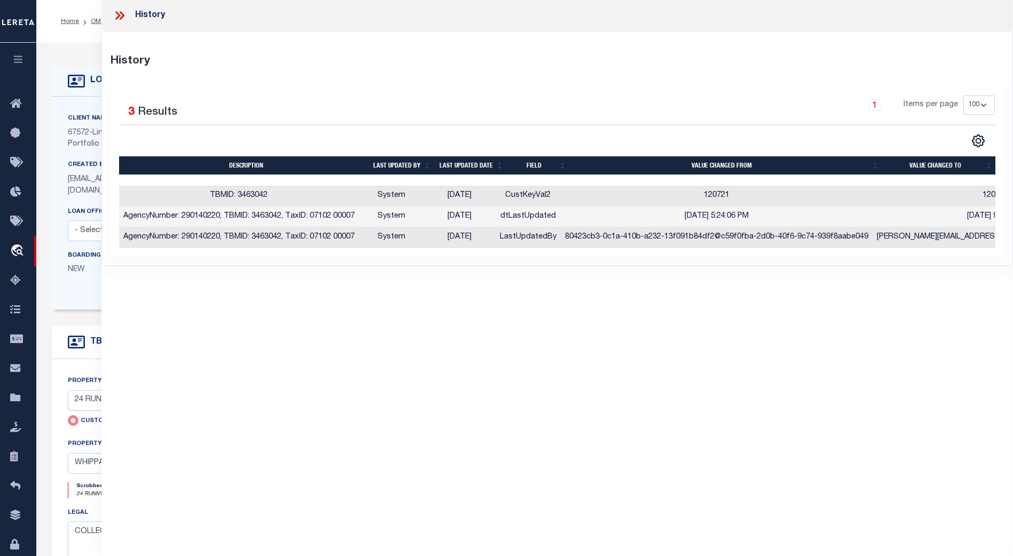
click at [124, 18] on icon at bounding box center [120, 16] width 14 height 14
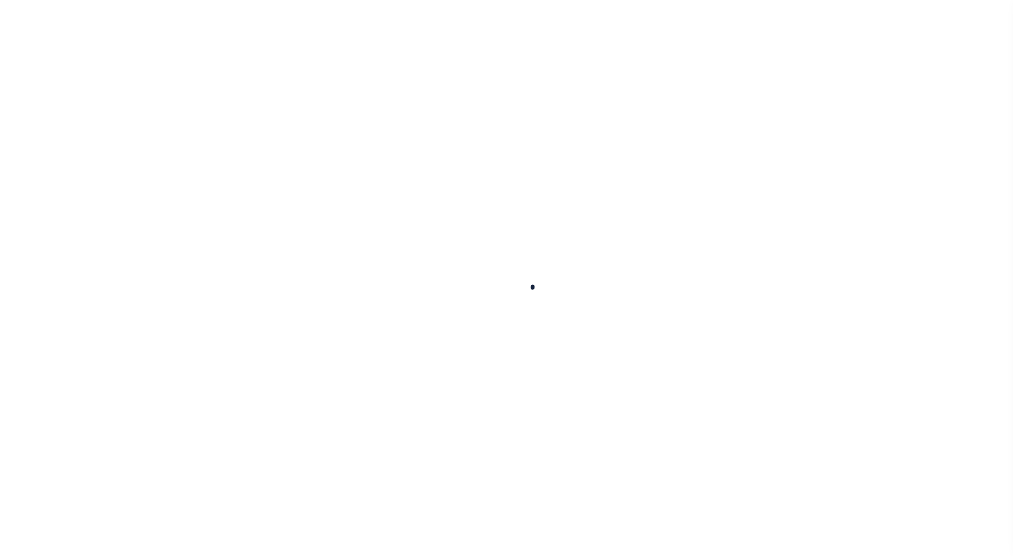
type input "120721"
type input "[PERSON_NAME] CAPITAL LLC"
select select
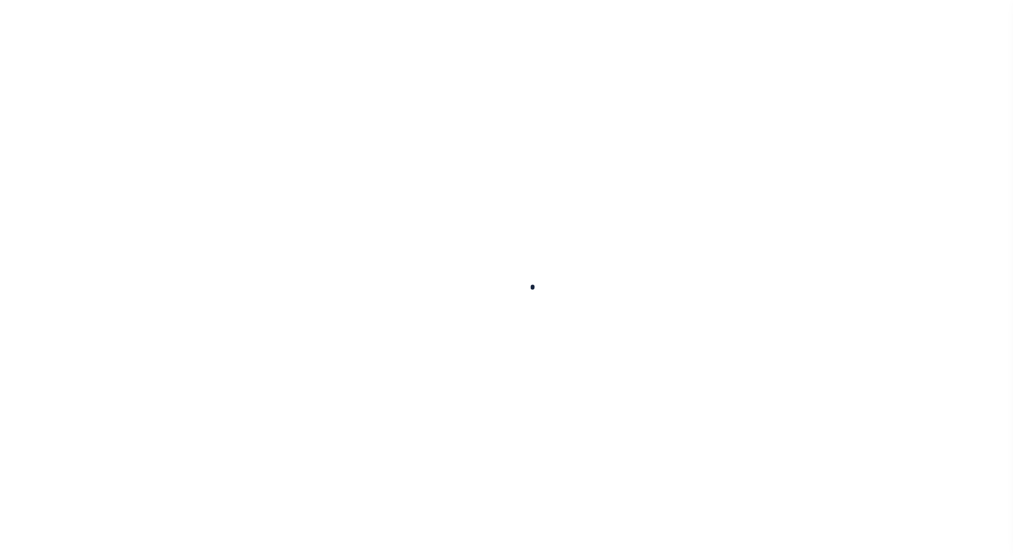
select select
type input "24 RUNNYMEDE CT"
radio input "true"
select select "Escrow"
select select
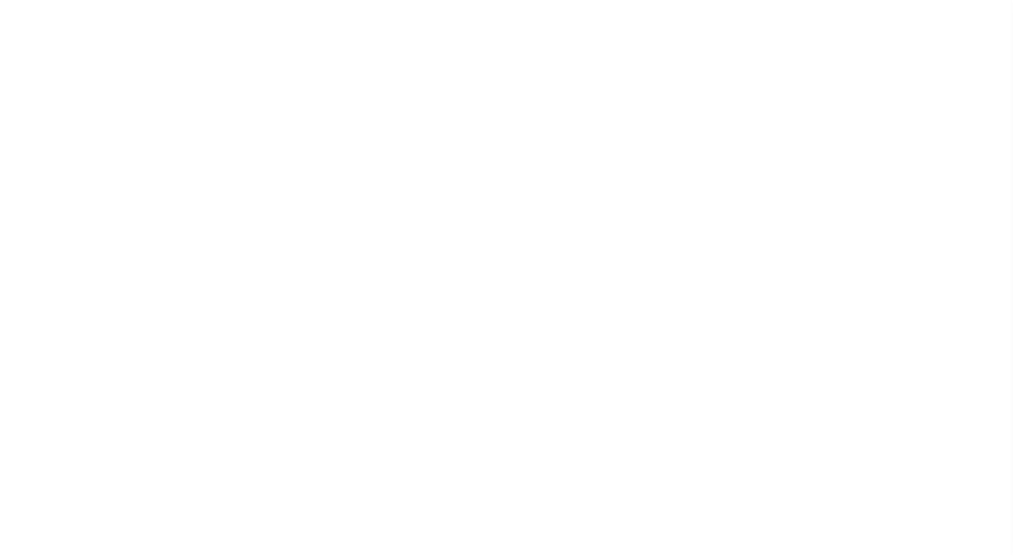
type input "WHIPPANY NJ 07981"
type input "120721-1"
type input "NJ"
type textarea "COLLECTOR: ENTITY: PARCEL: 1"
type textarea "Compare"
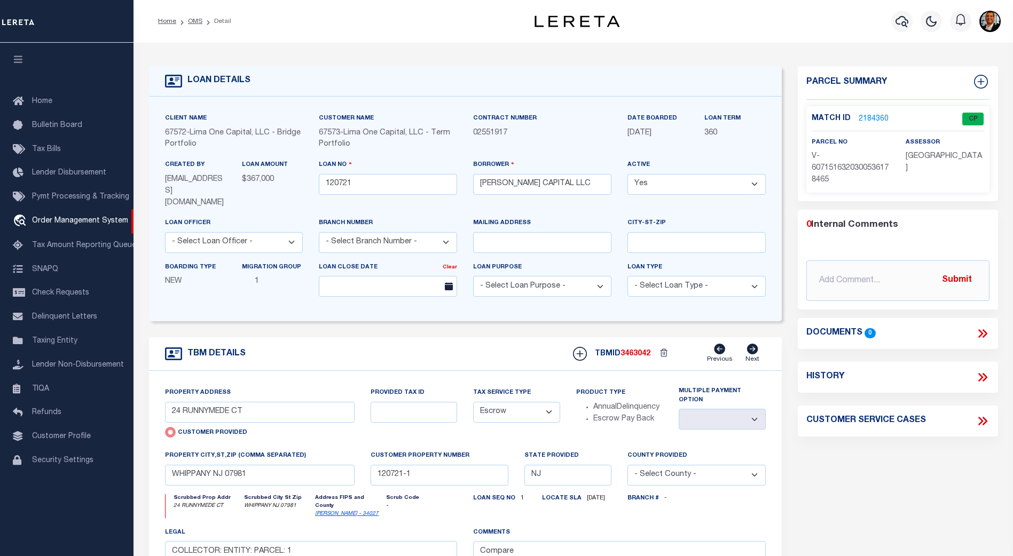
click at [873, 117] on link "2184360" at bounding box center [874, 119] width 30 height 11
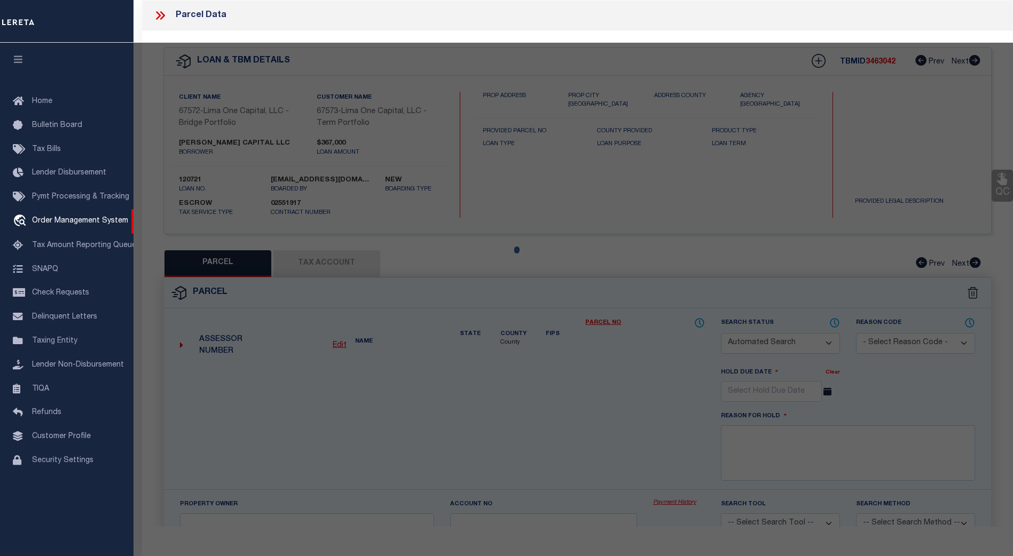
checkbox input "false"
select select "CP"
type input "24 RUNNYMEDE CT"
checkbox input "false"
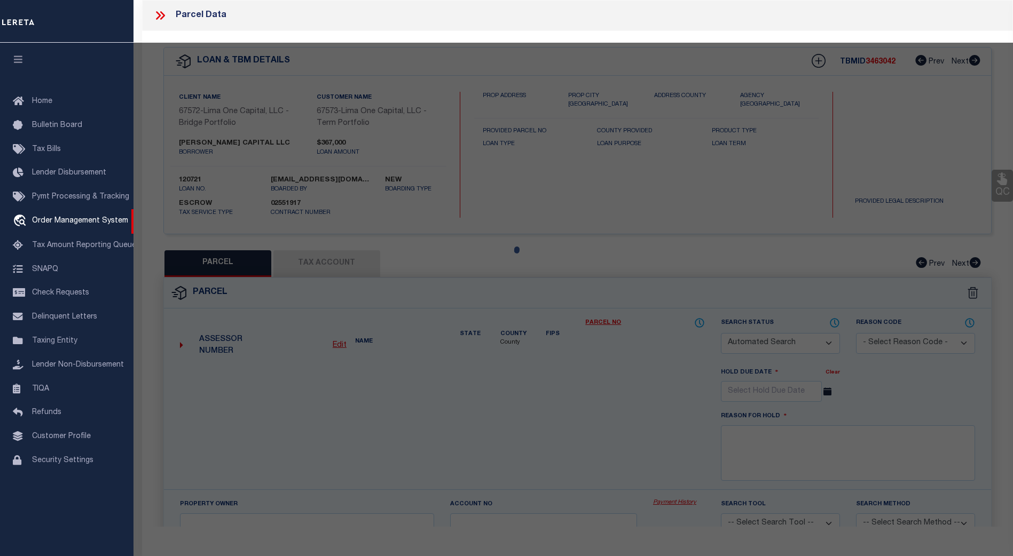
type input "WHIPPANY NJ 07981"
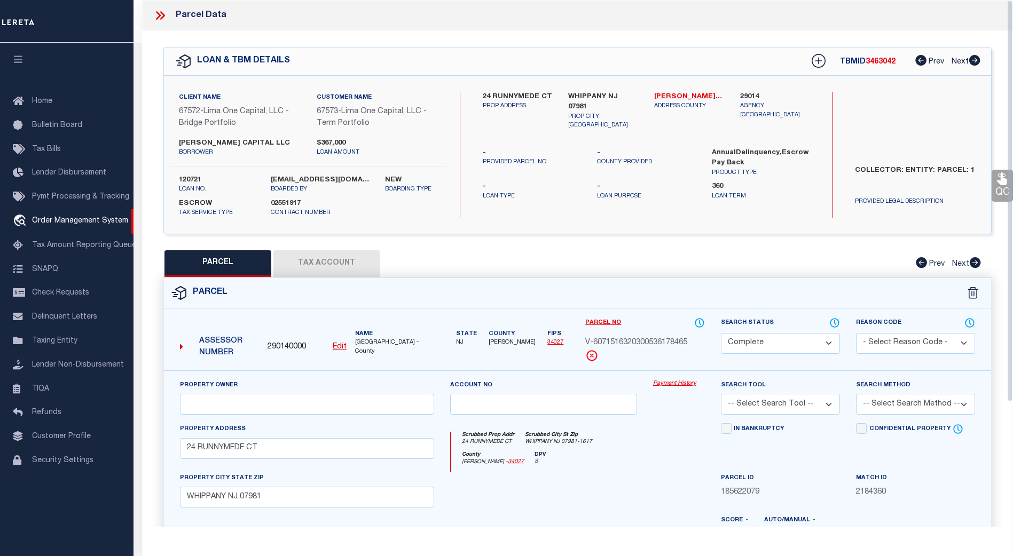
click at [345, 265] on button "Tax Account" at bounding box center [326, 263] width 107 height 27
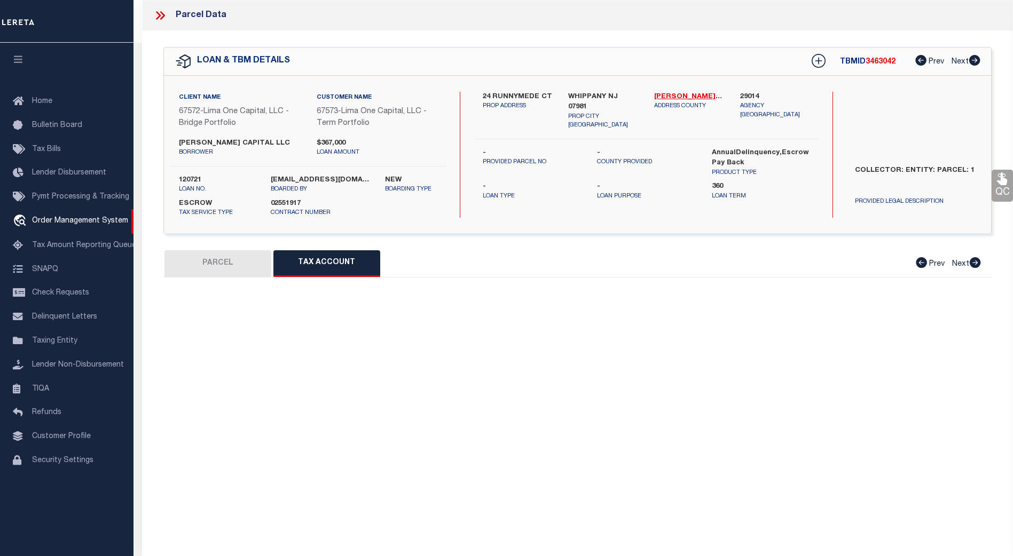
select select "100"
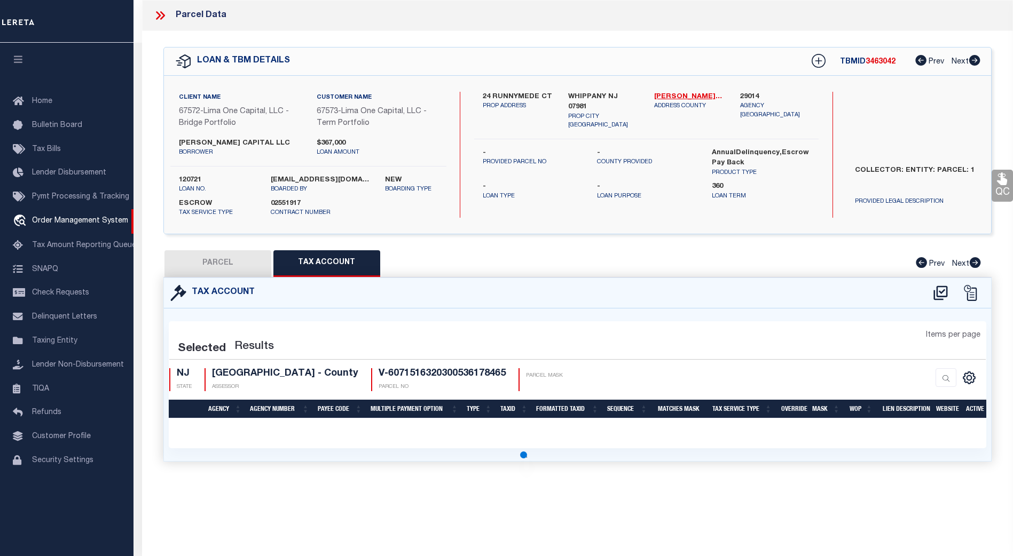
select select "100"
